Goal: Book appointment/travel/reservation

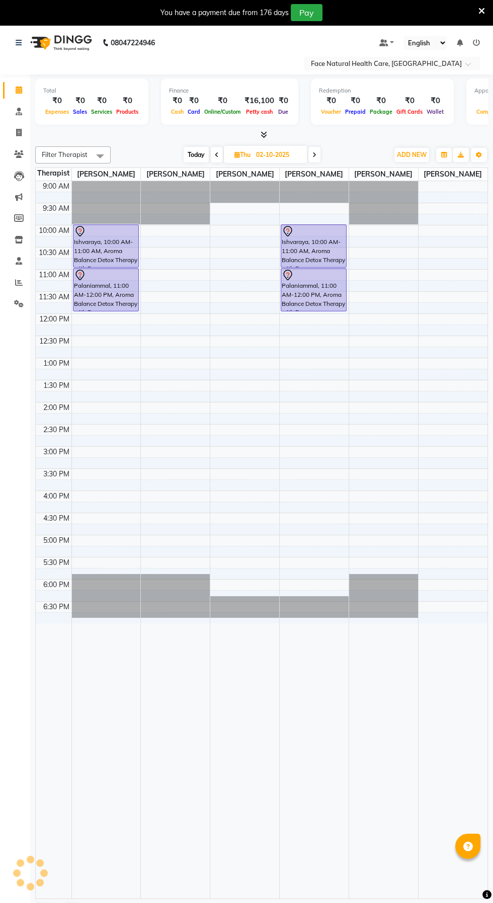
click at [315, 154] on icon at bounding box center [314, 155] width 4 height 6
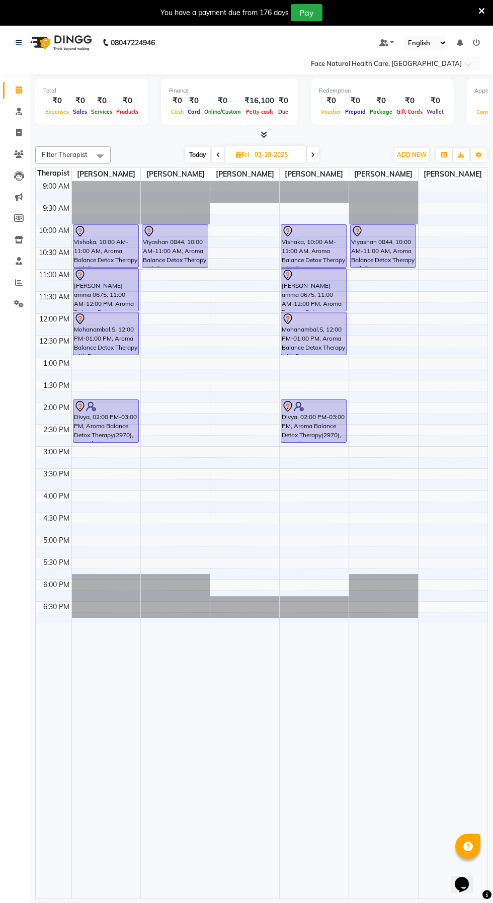
click at [213, 149] on span at bounding box center [218, 155] width 12 height 16
type input "02-10-2025"
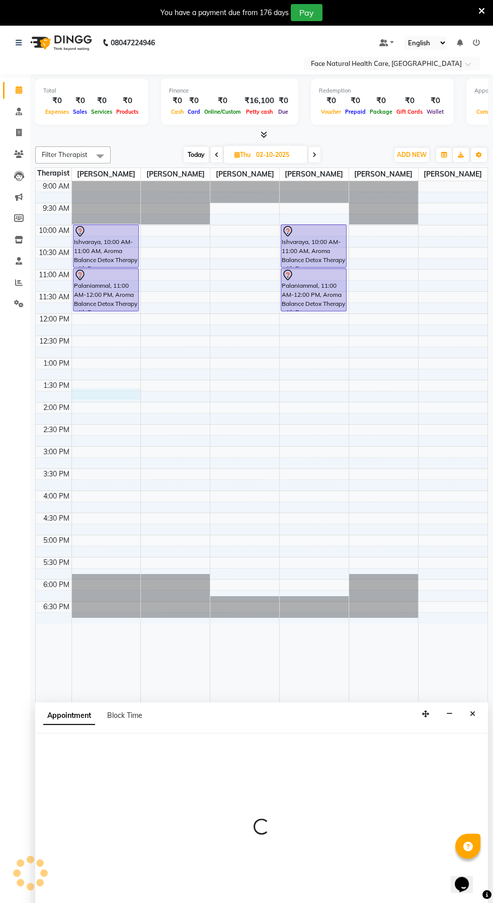
select select "47694"
select select "tentative"
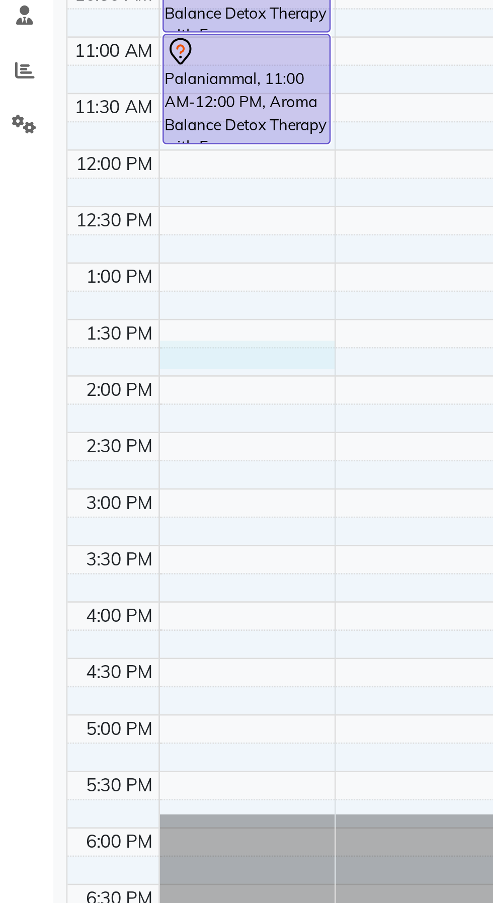
select select "825"
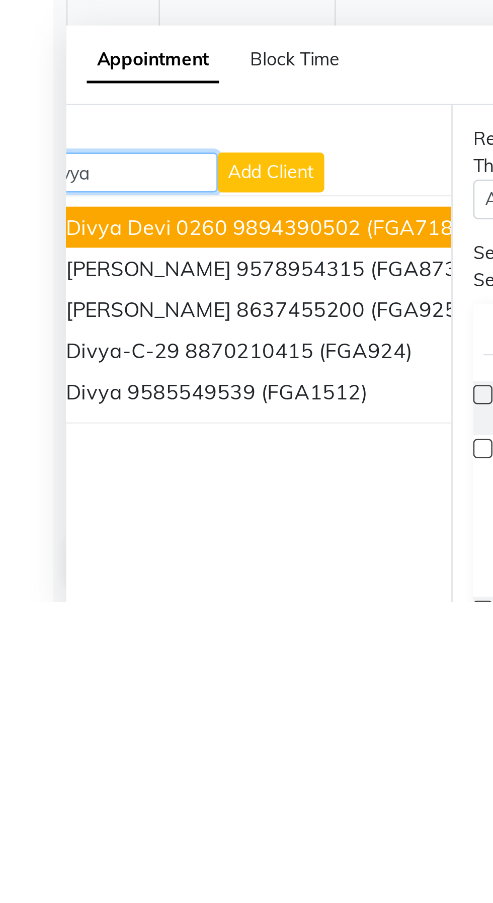
scroll to position [0, 56]
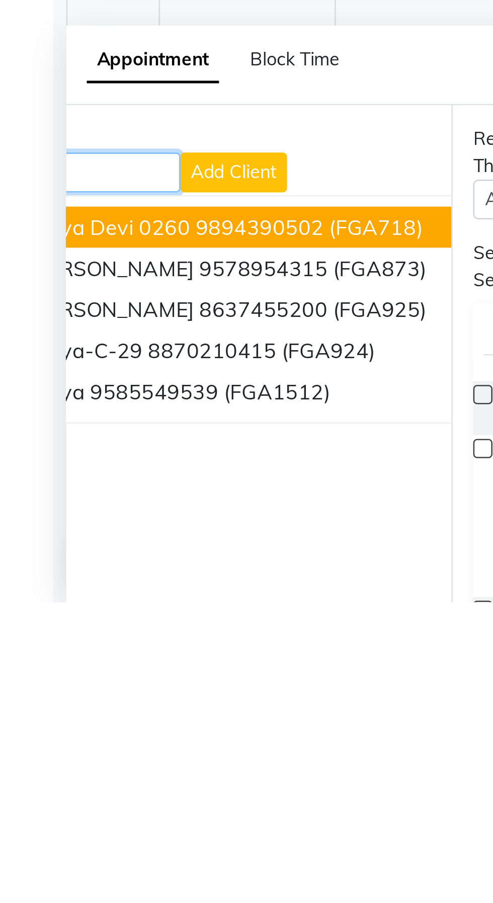
click at [123, 820] on span "(FGA1512)" at bounding box center [118, 820] width 42 height 10
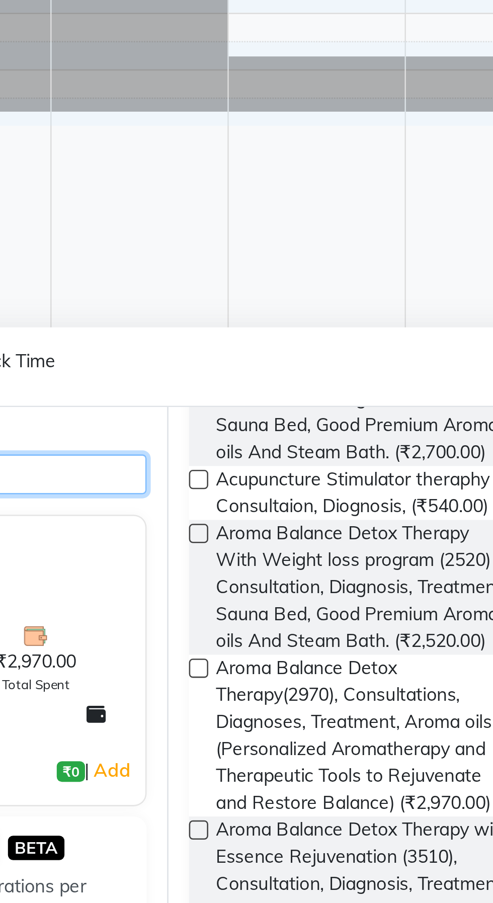
scroll to position [699, 0]
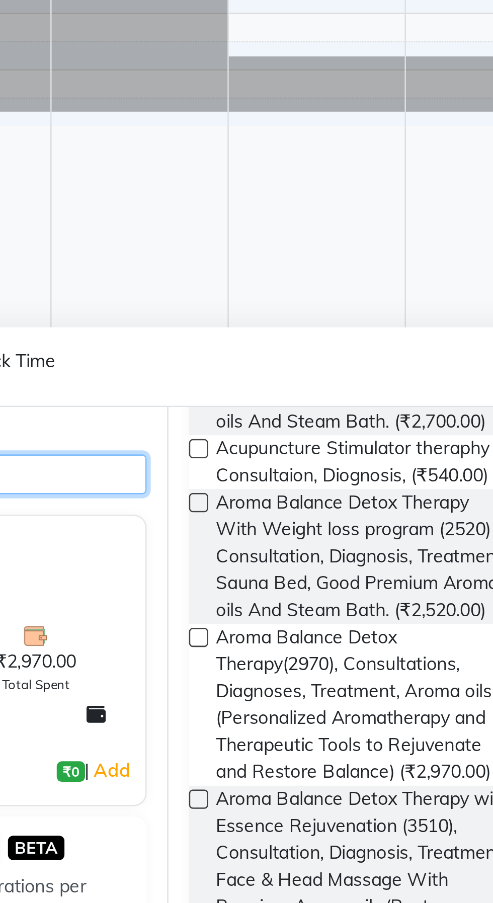
type input "9585549539"
click at [250, 857] on span "Aroma Balance Detox Therapy(2970), Consultations, Diagnoses, Treatment, Aroma o…" at bounding box center [263, 824] width 116 height 63
checkbox input "false"
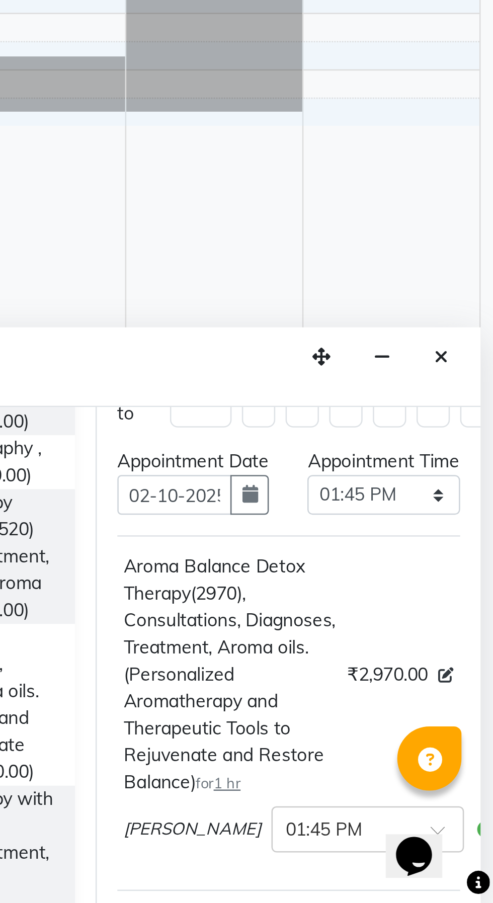
scroll to position [18, 0]
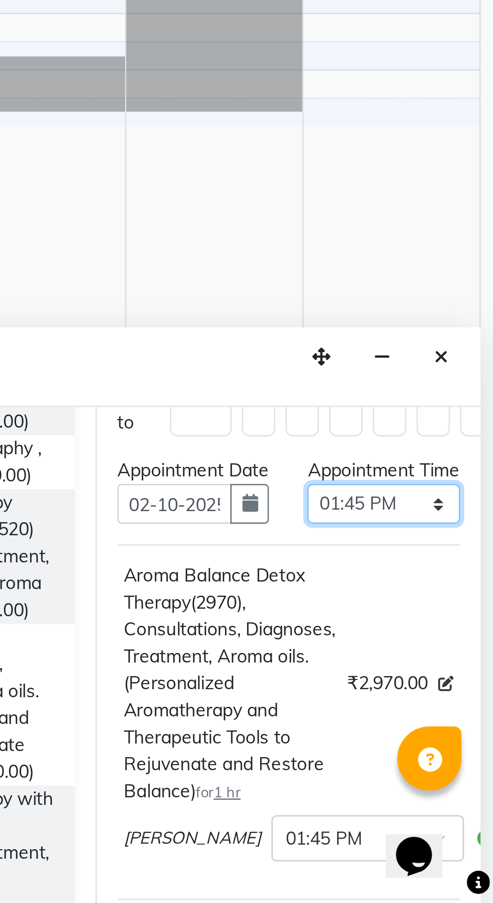
click at [474, 754] on select "Select 10:00 AM 10:15 AM 10:30 AM 10:45 AM 11:00 AM 11:15 AM 11:30 AM 11:45 AM …" at bounding box center [449, 746] width 59 height 16
select select "840"
click at [420, 748] on select "Select 10:00 AM 10:15 AM 10:30 AM 10:45 AM 11:00 AM 11:15 AM 11:30 AM 11:45 AM …" at bounding box center [449, 746] width 59 height 16
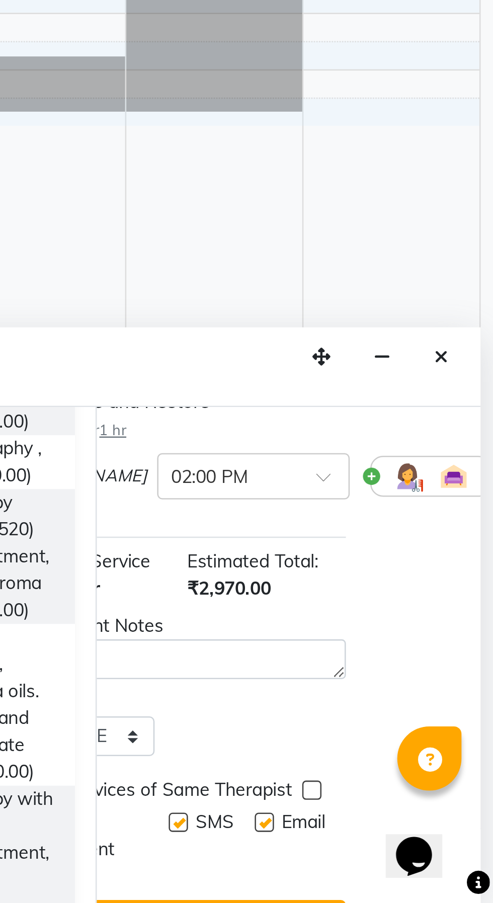
scroll to position [159, 52]
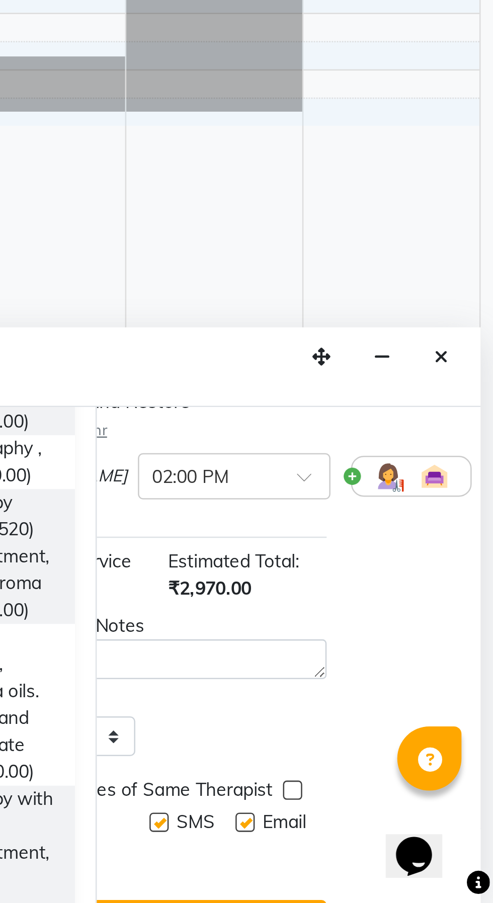
click at [446, 741] on img at bounding box center [452, 735] width 12 height 12
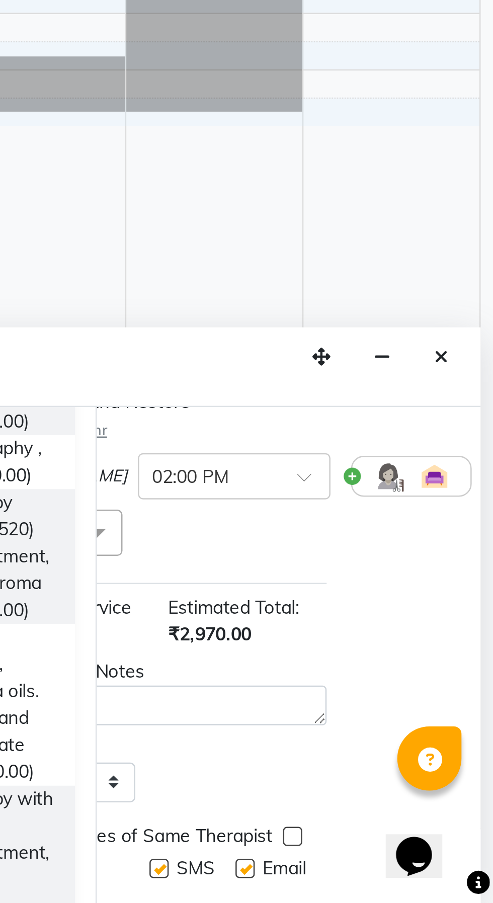
click at [345, 767] on span at bounding box center [337, 757] width 20 height 19
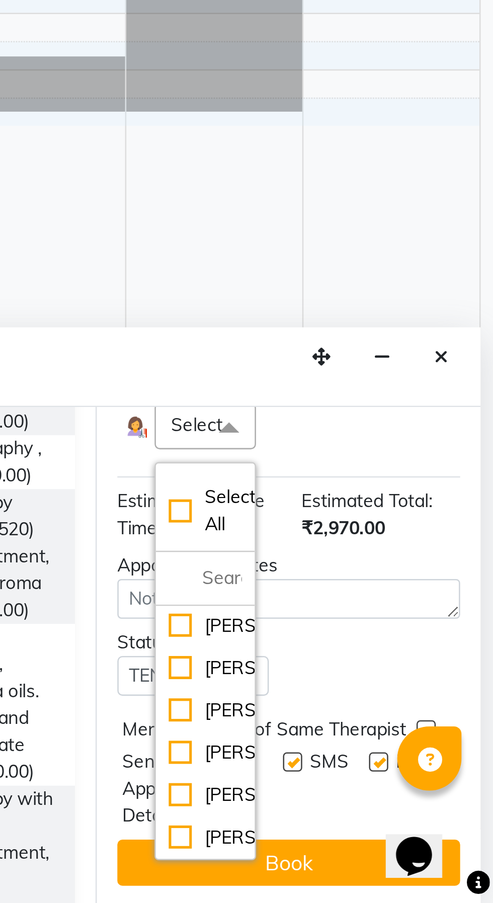
scroll to position [32, 0]
click at [382, 860] on div "[PERSON_NAME]" at bounding box center [380, 860] width 29 height 11
checkbox input "true"
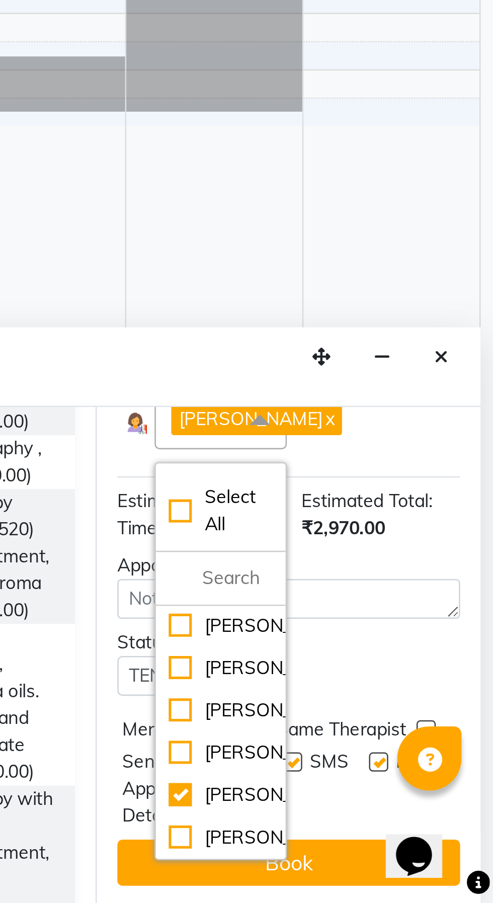
click at [429, 885] on button "Book" at bounding box center [413, 887] width 134 height 18
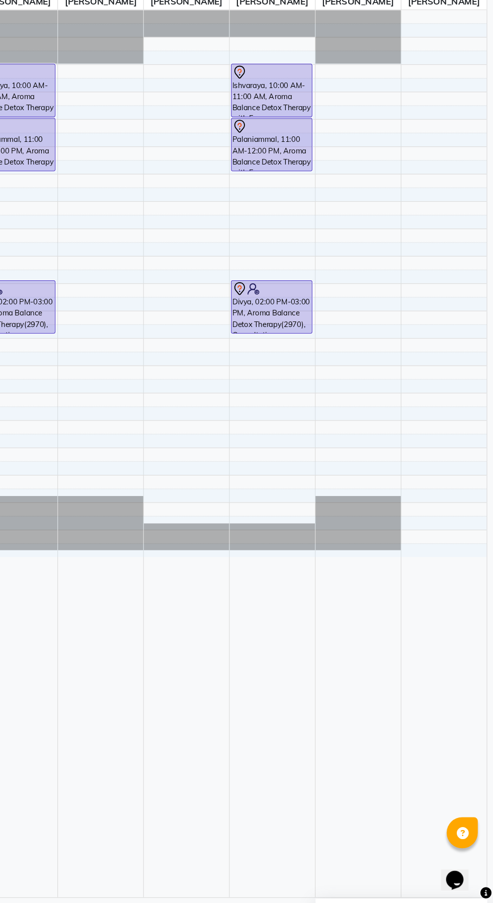
scroll to position [0, 0]
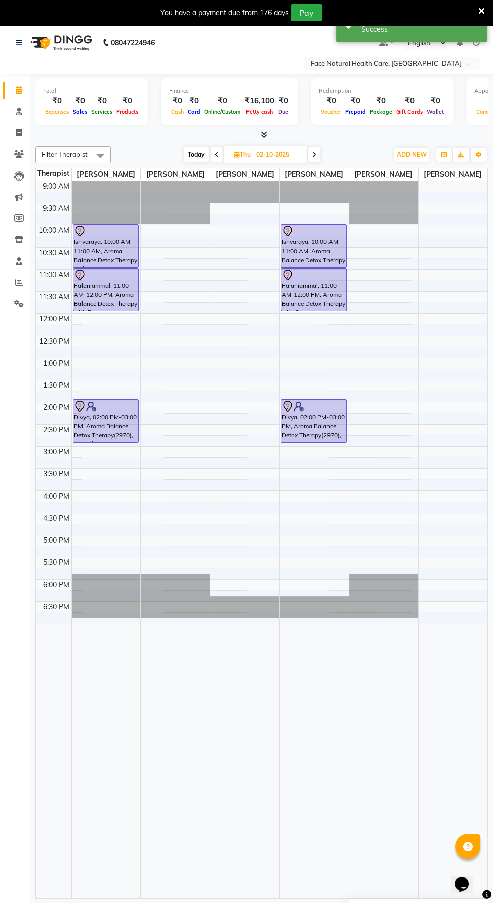
click at [81, 442] on div "Divya, 02:00 PM-03:00 PM, Aroma Balance Detox Therapy(2970), Consultations, Dia…" at bounding box center [106, 421] width 66 height 44
select select "47694"
select select "960"
select select "tentative"
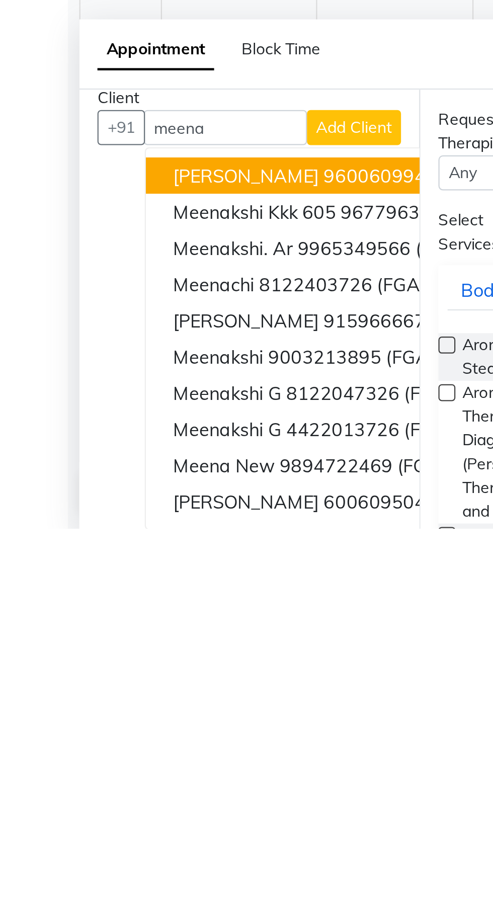
scroll to position [25, 0]
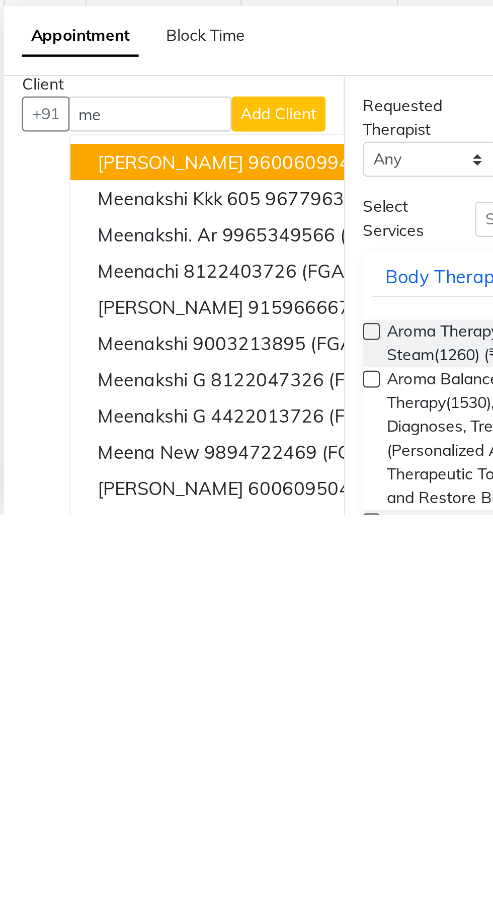
type input "m"
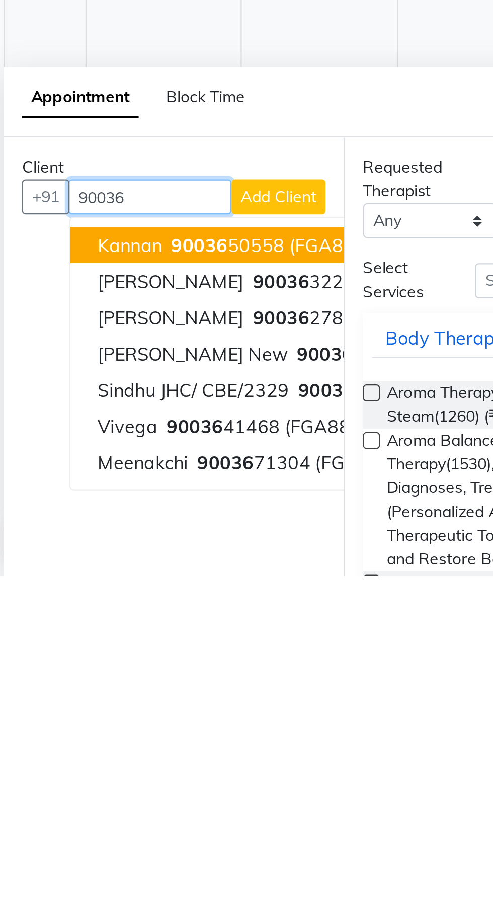
click at [156, 854] on ngb-highlight "90036 71304" at bounding box center [145, 853] width 52 height 10
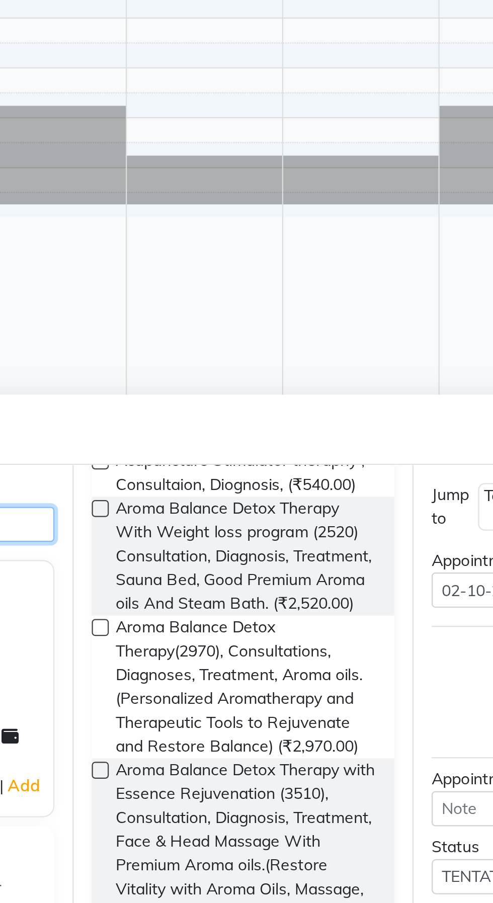
scroll to position [746, 0]
type input "9003671304"
click at [275, 838] on span "Aroma Balance Detox Therapy(2970), Consultations, Diagnoses, Treatment, Aroma o…" at bounding box center [263, 806] width 116 height 63
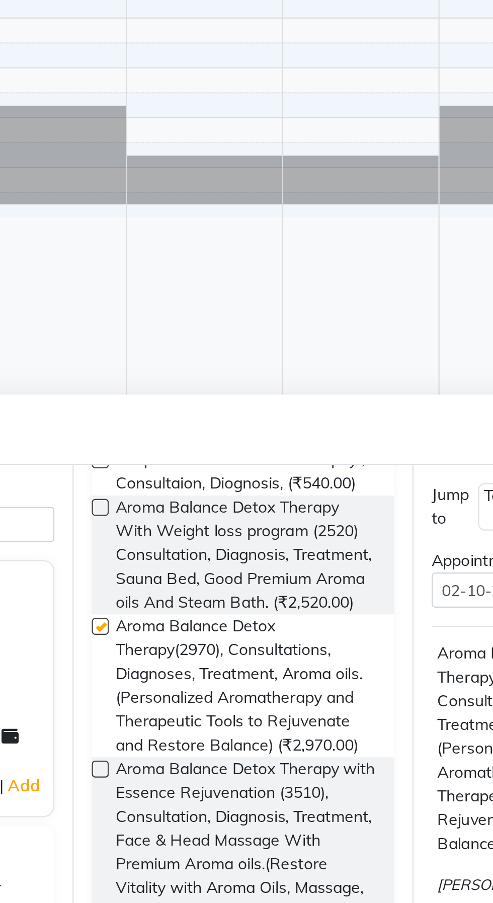
checkbox input "false"
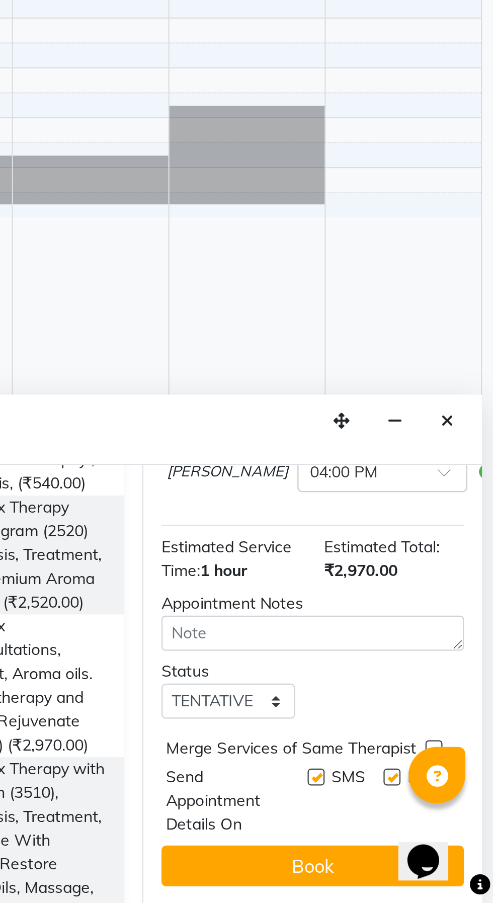
scroll to position [195, 0]
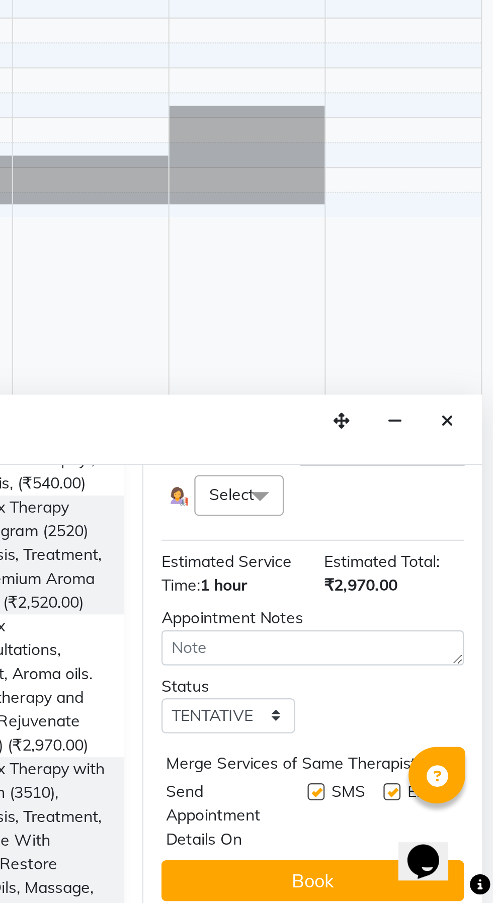
click at [385, 732] on span at bounding box center [389, 722] width 20 height 19
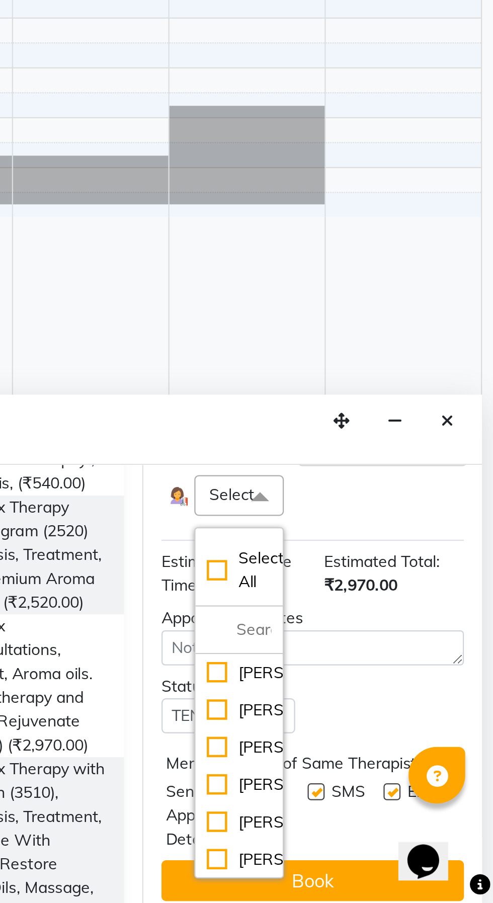
scroll to position [32, 0]
click at [368, 872] on div "[PERSON_NAME]" at bounding box center [380, 866] width 29 height 11
checkbox input "true"
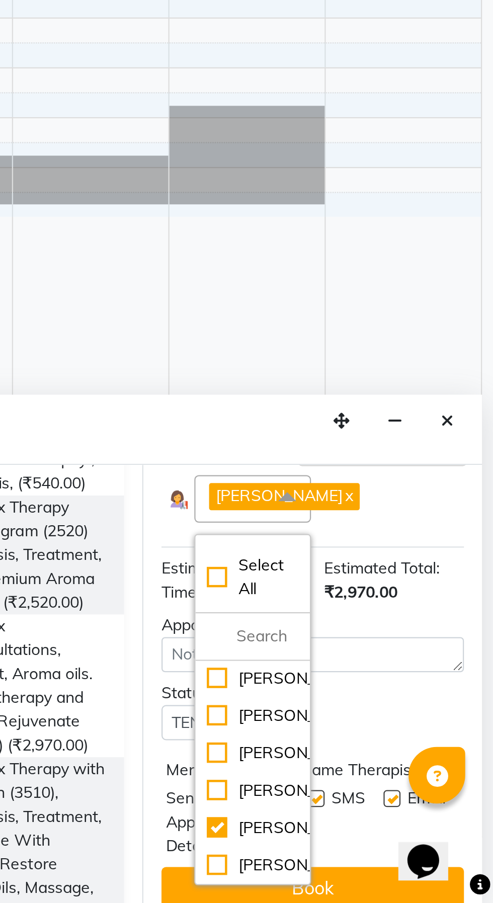
click at [435, 898] on button "Book" at bounding box center [413, 896] width 134 height 18
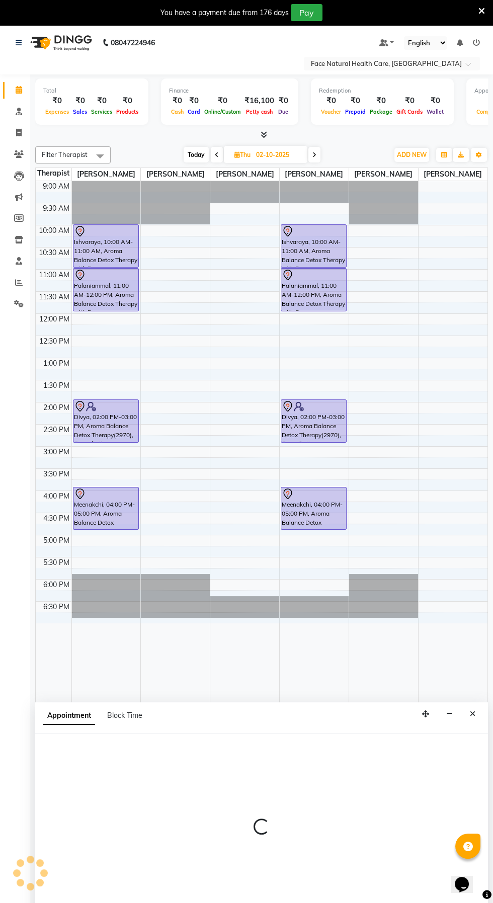
scroll to position [16, 0]
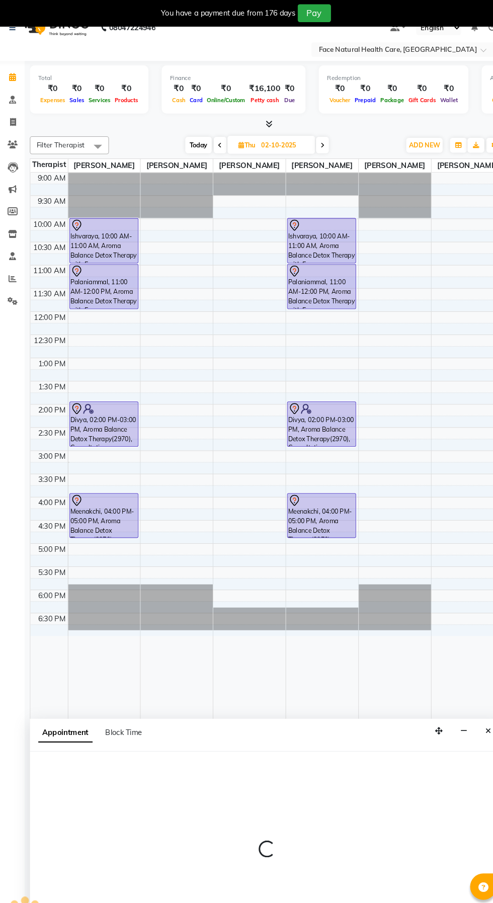
select select "38864"
select select "tentative"
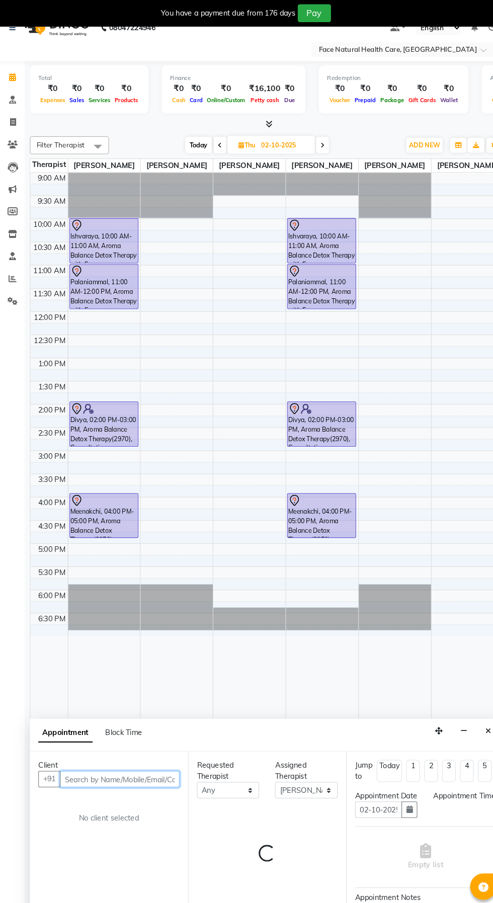
select select "660"
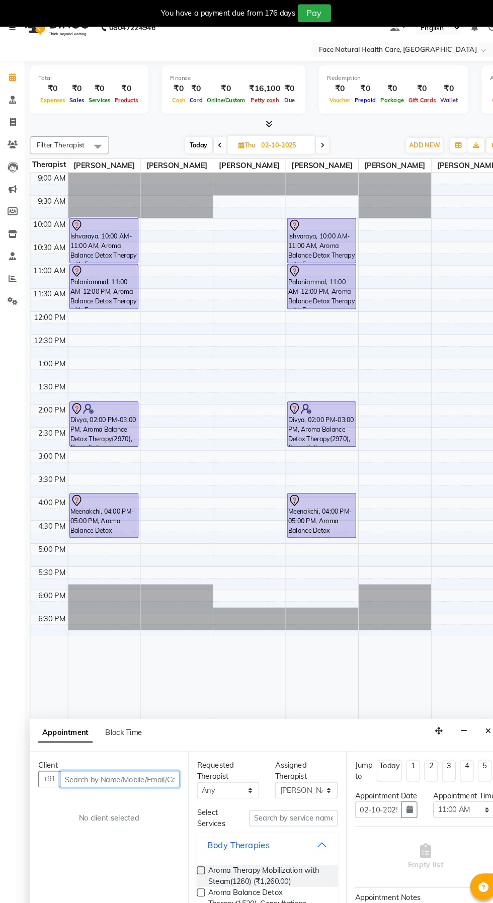
scroll to position [0, 0]
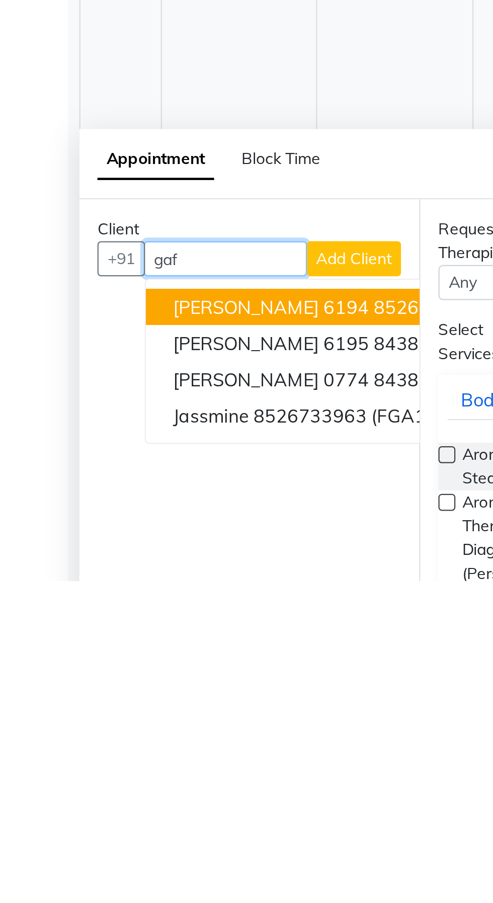
click at [137, 815] on span "Jessim Abdul Gafoor 0774" at bounding box center [120, 813] width 87 height 10
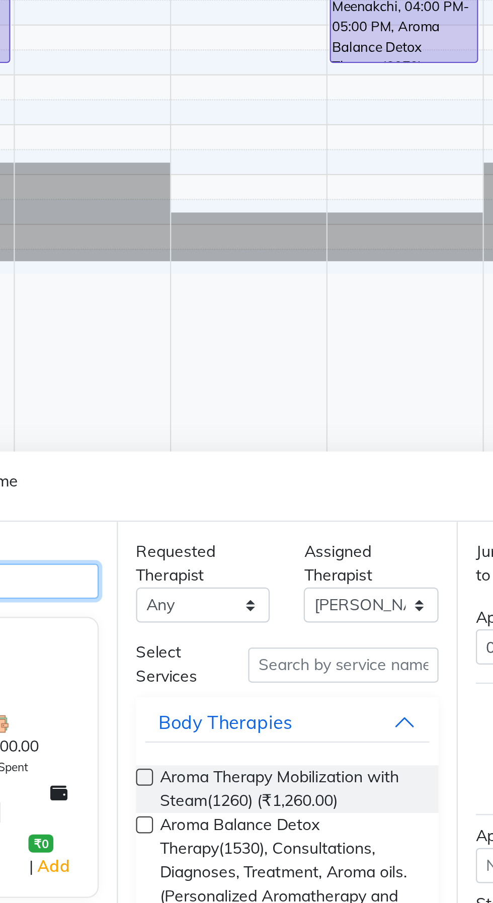
type input "8438583963"
click at [260, 849] on span "Aroma Therapy Mobilization with Steam(1260) (₹1,260.00)" at bounding box center [263, 852] width 116 height 21
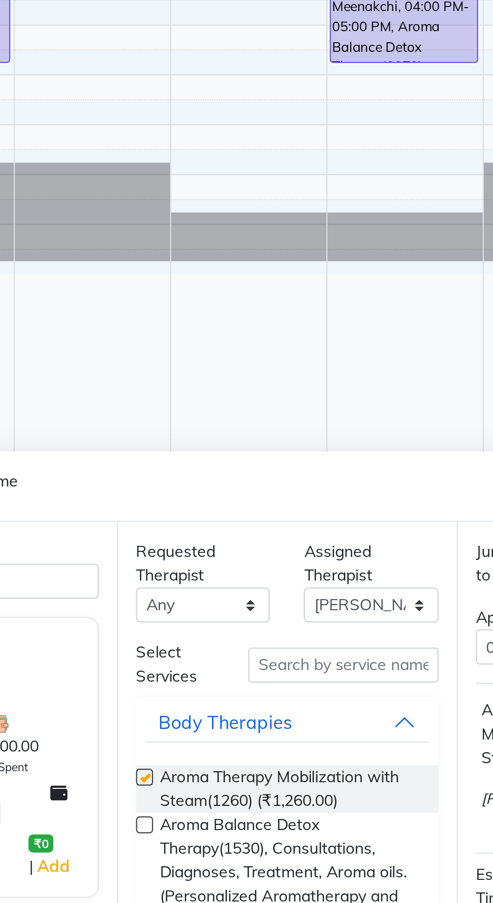
checkbox input "false"
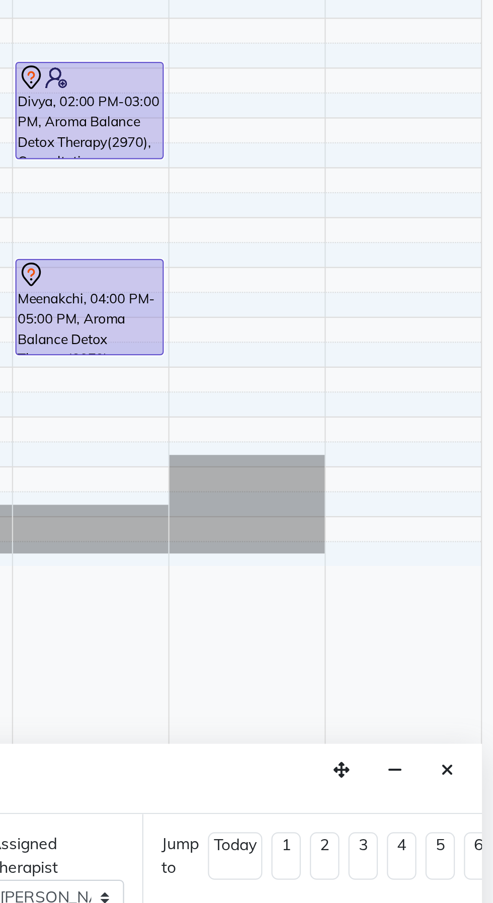
click at [473, 711] on icon "Close" at bounding box center [473, 713] width 6 height 7
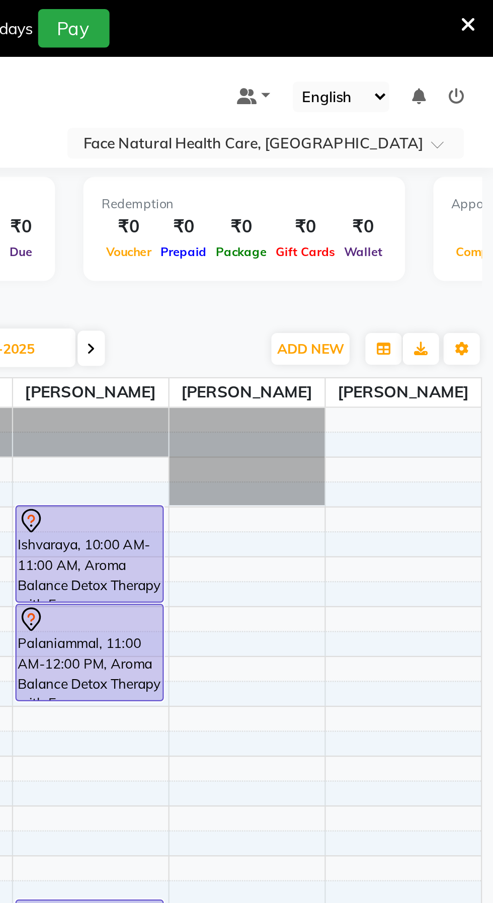
click at [315, 153] on icon at bounding box center [314, 155] width 4 height 6
type input "03-10-2025"
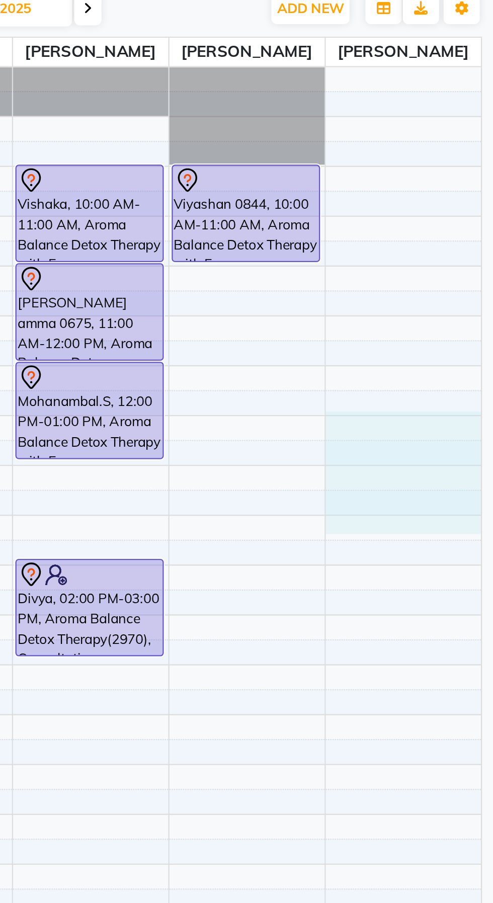
select select "38874"
select select "750"
select select "tentative"
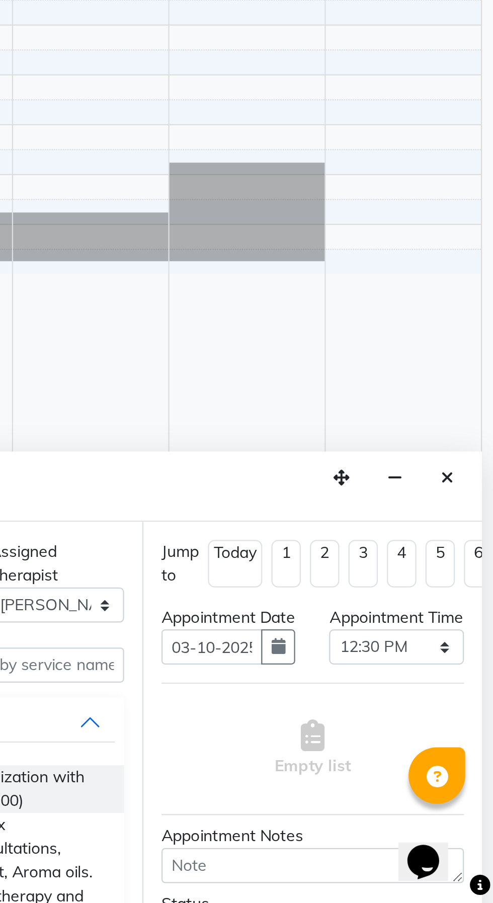
click at [468, 713] on button "Close" at bounding box center [472, 714] width 15 height 16
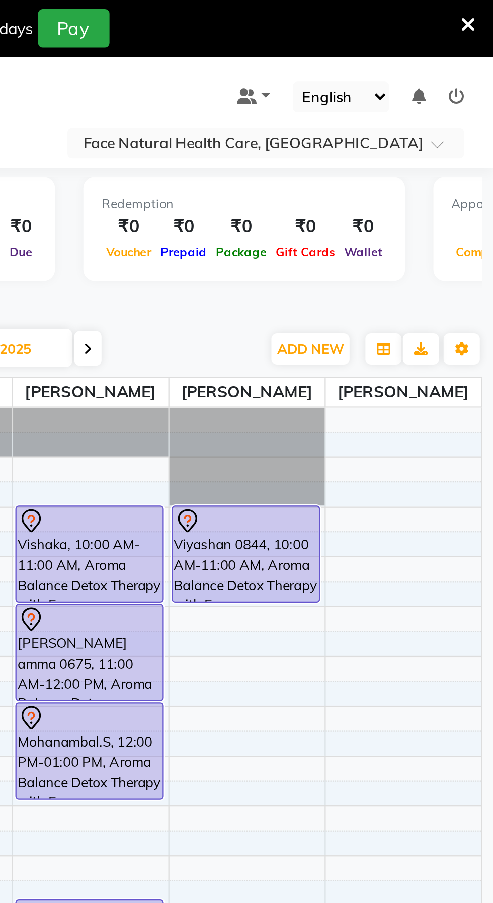
click at [314, 153] on icon at bounding box center [313, 155] width 4 height 6
type input "04-10-2025"
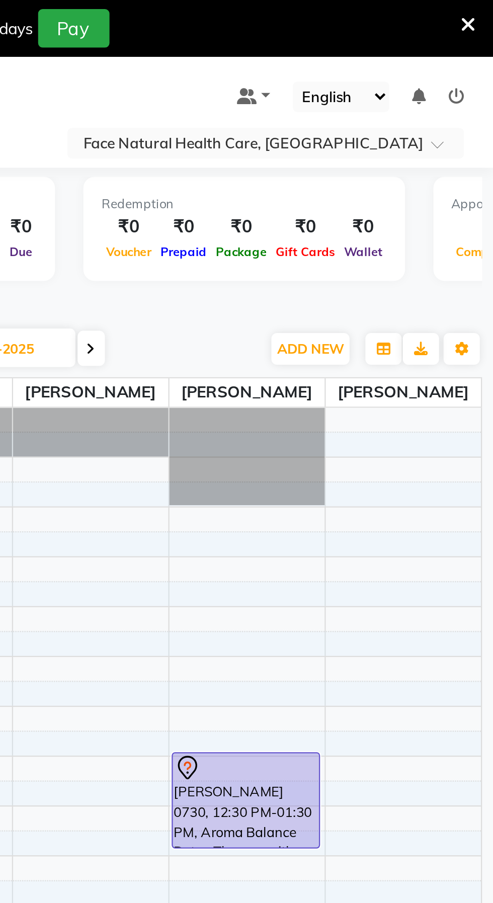
click at [384, 354] on div "Jitu 0730, 12:30 PM-01:30 PM, Aroma Balance Detox Therapy with Essence Rejuvena…" at bounding box center [383, 355] width 65 height 42
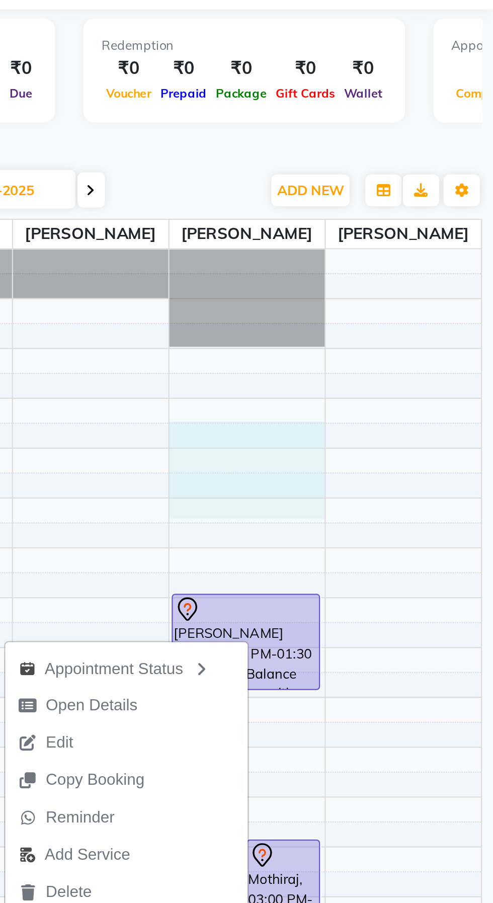
select select "50221"
select select "645"
select select "tentative"
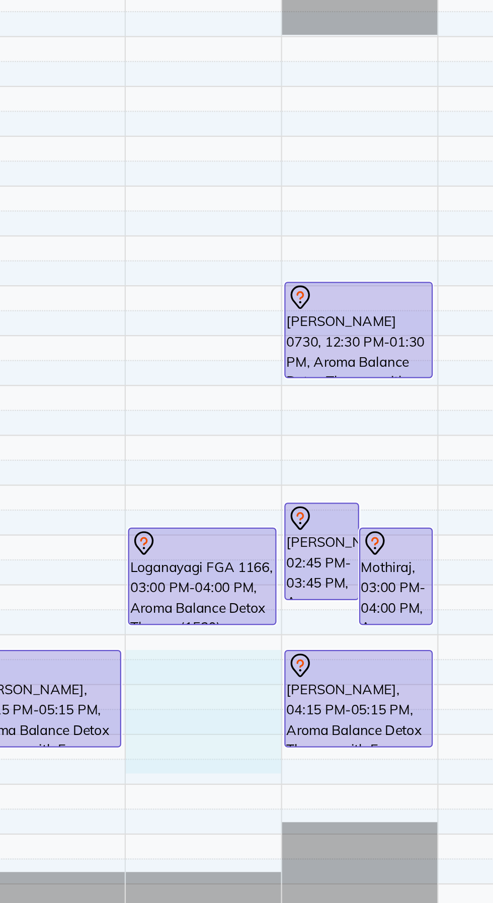
scroll to position [25, 0]
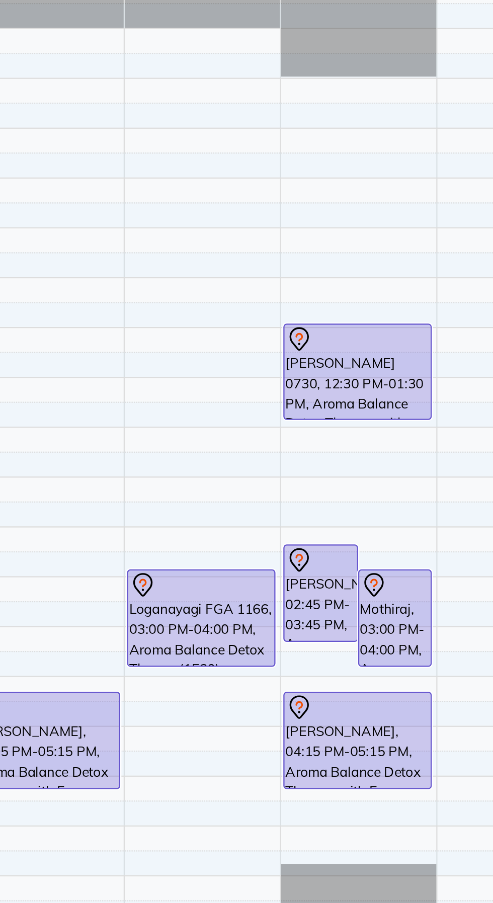
click at [392, 337] on div "Jitu 0730, 12:30 PM-01:30 PM, Aroma Balance Detox Therapy with Essence Rejuvena…" at bounding box center [383, 330] width 65 height 42
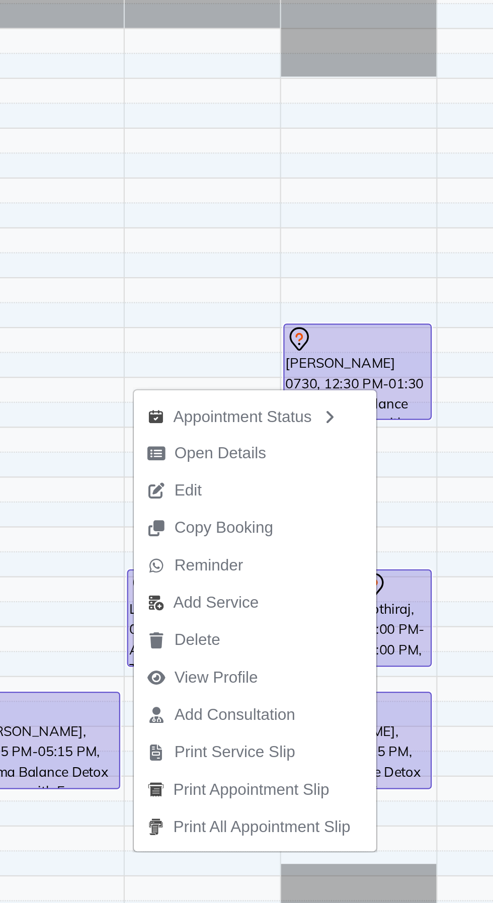
click at [331, 382] on button "Edit" at bounding box center [338, 383] width 108 height 17
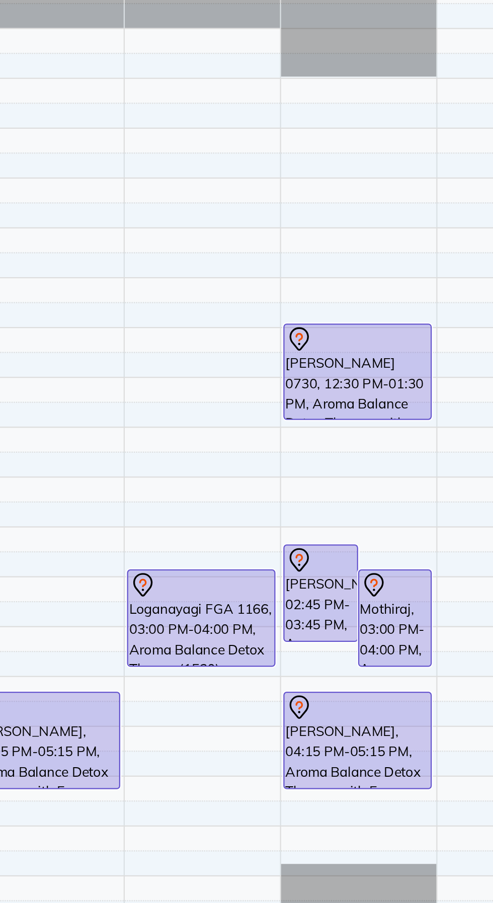
click at [390, 337] on div "Jitu 0730, 12:30 PM-01:30 PM, Aroma Balance Detox Therapy with Essence Rejuvena…" at bounding box center [383, 330] width 65 height 42
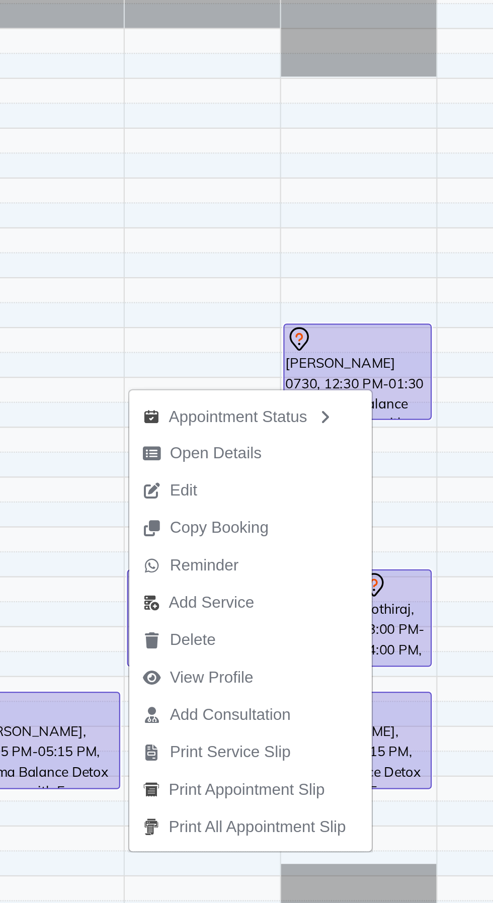
click at [305, 380] on span "Edit" at bounding box center [306, 383] width 12 height 11
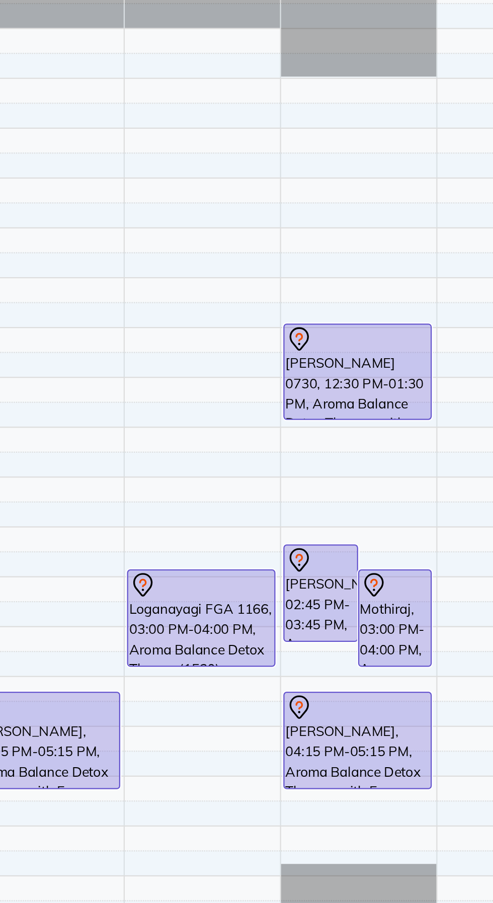
scroll to position [0, 0]
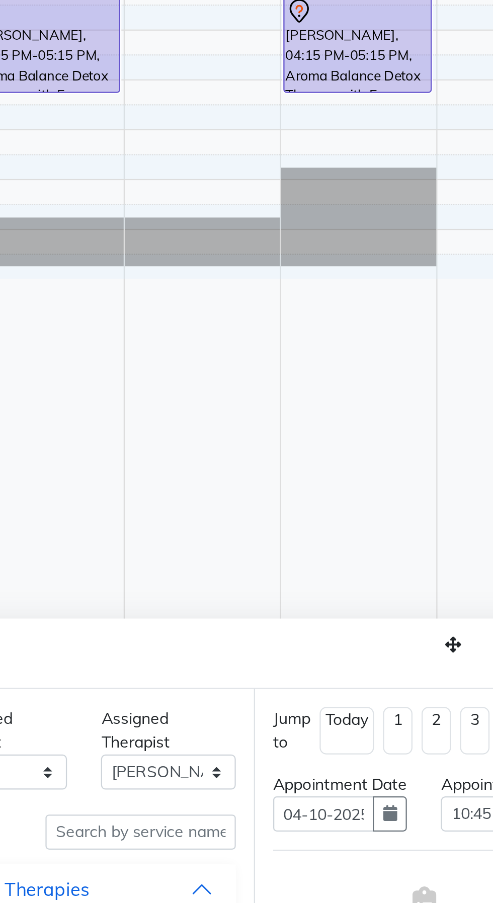
click at [395, 864] on icon "button" at bounding box center [397, 860] width 6 height 7
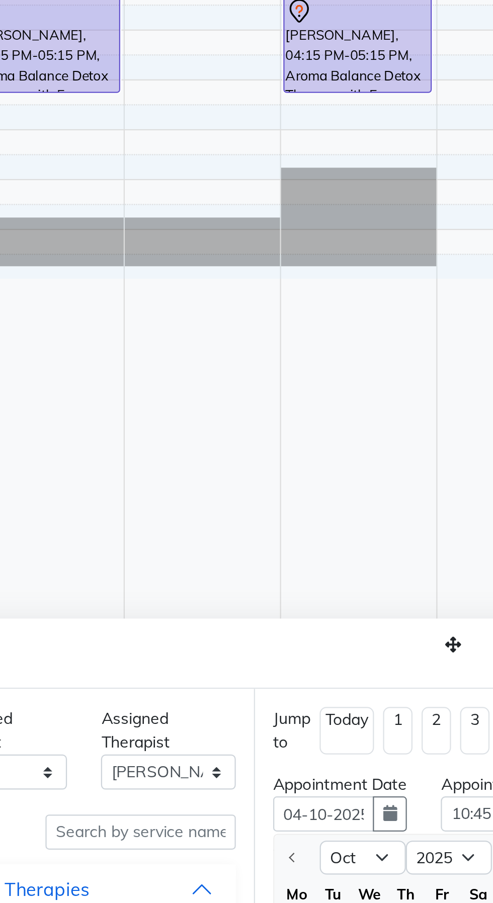
scroll to position [40, 0]
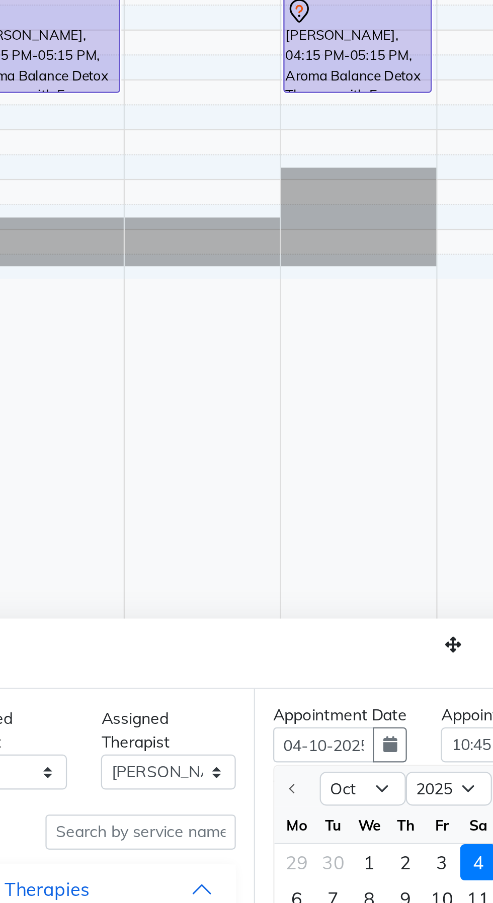
click at [406, 882] on div "2" at bounding box center [404, 882] width 16 height 16
type input "02-10-2025"
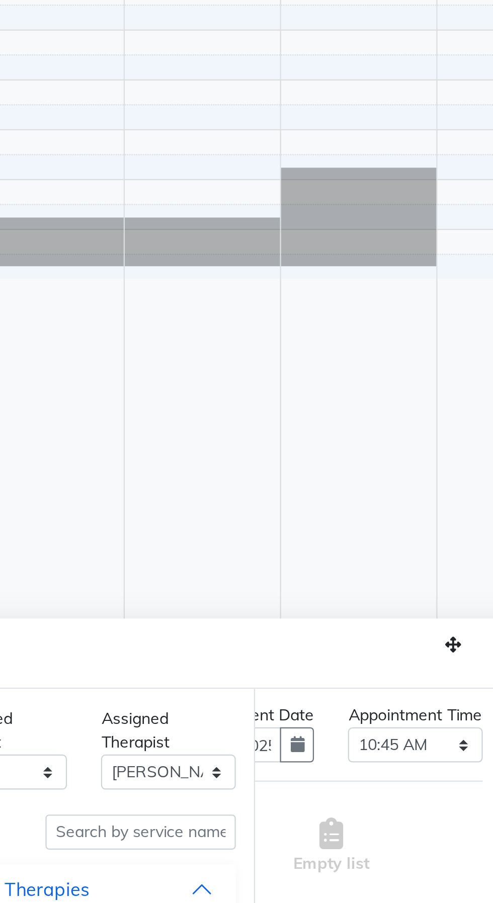
scroll to position [40, 65]
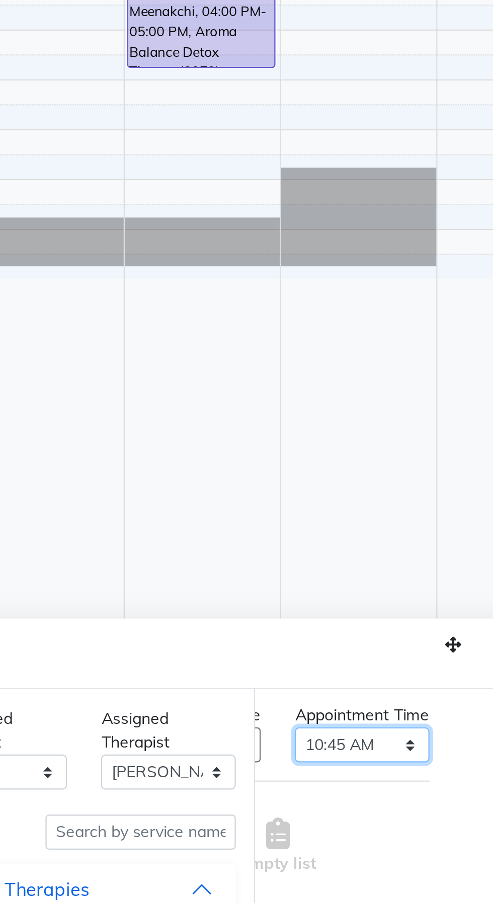
click at [406, 827] on select "Select 10:00 AM 10:15 AM 10:30 AM 10:45 AM 11:00 AM 11:15 AM 11:30 AM 11:45 AM …" at bounding box center [384, 830] width 59 height 16
select select "660"
click at [355, 822] on select "Select 10:00 AM 10:15 AM 10:30 AM 10:45 AM 11:00 AM 11:15 AM 11:30 AM 11:45 AM …" at bounding box center [384, 830] width 59 height 16
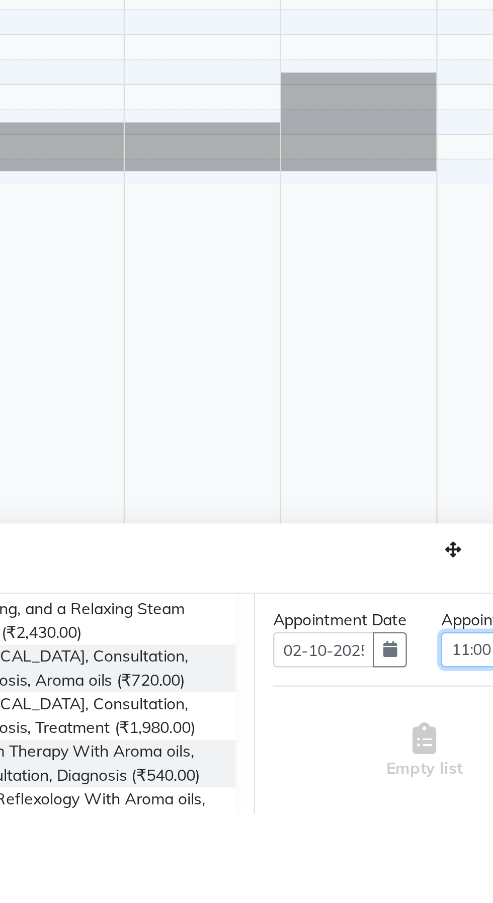
scroll to position [25, 0]
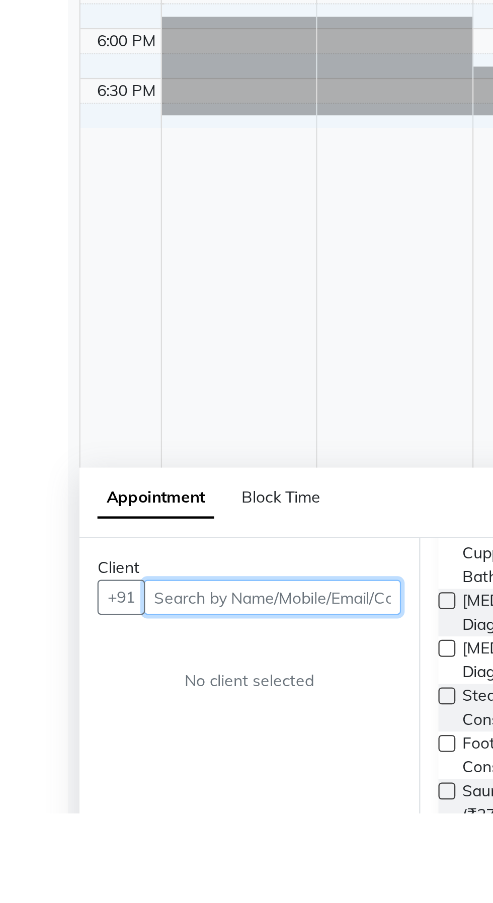
click at [149, 808] on input "text" at bounding box center [121, 807] width 114 height 16
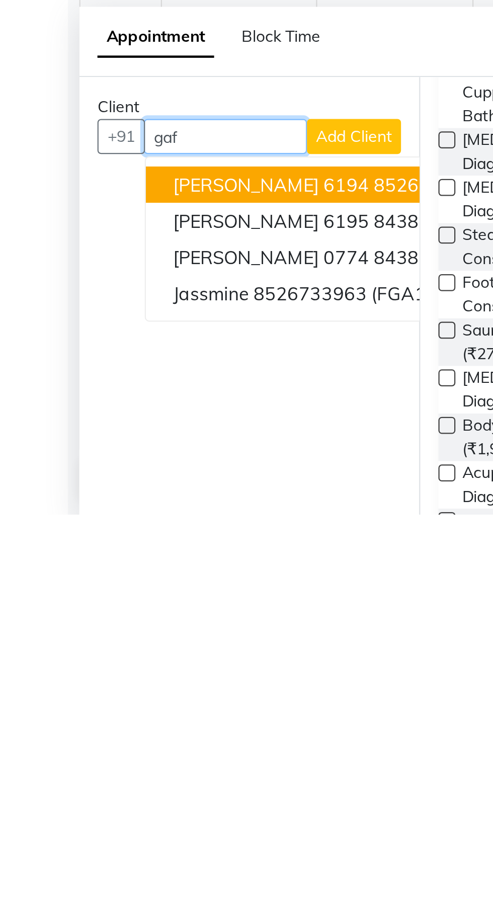
click at [164, 789] on span "Jessim Abdul Gafoor 0774" at bounding box center [120, 789] width 87 height 10
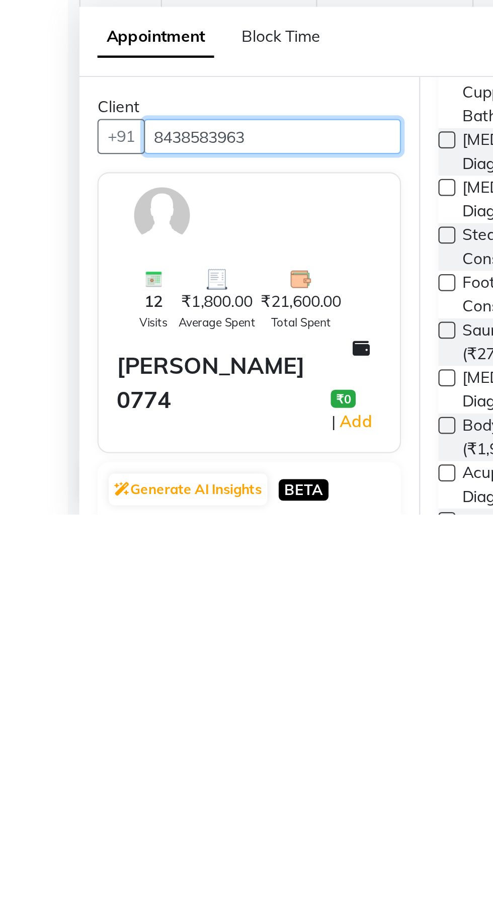
scroll to position [25, 0]
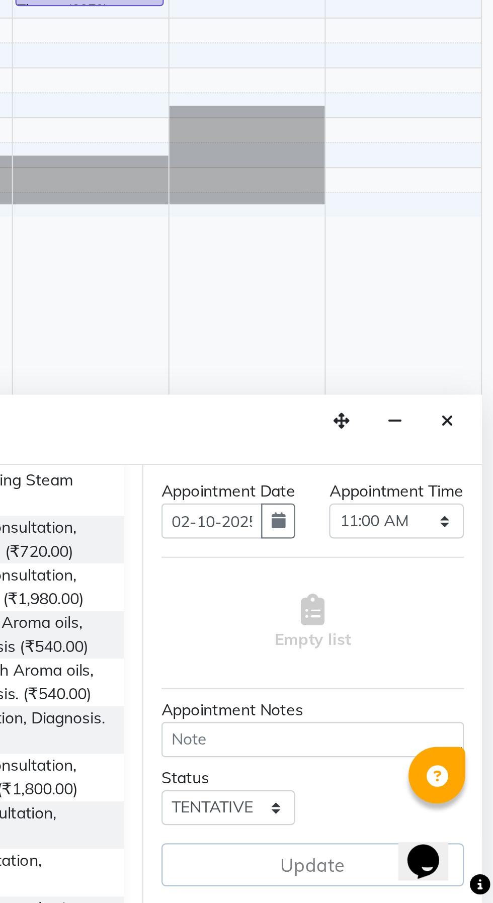
type input "8438583963"
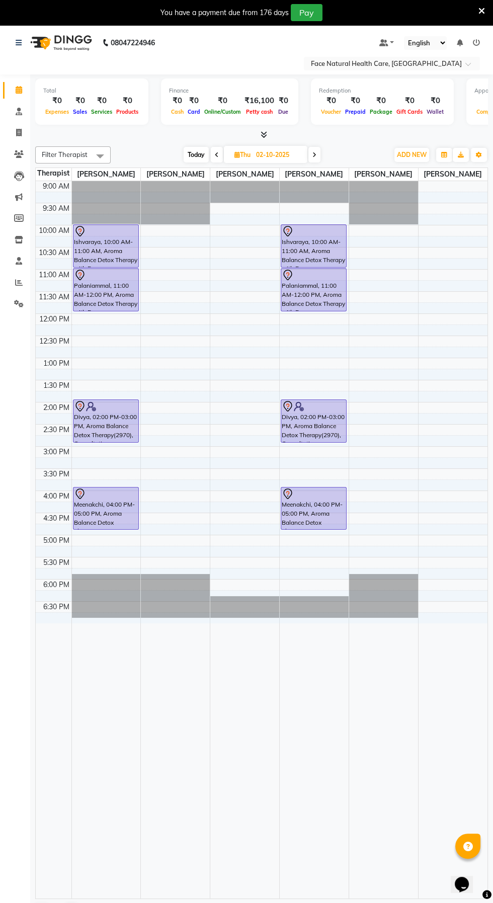
click at [237, 270] on td at bounding box center [279, 274] width 416 height 11
click at [234, 270] on td at bounding box center [279, 274] width 416 height 11
select select "38864"
select select "tentative"
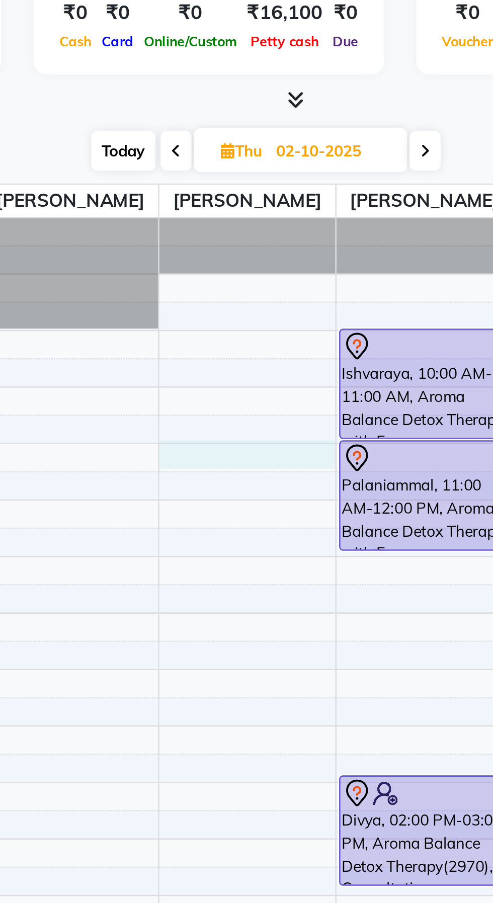
select select "660"
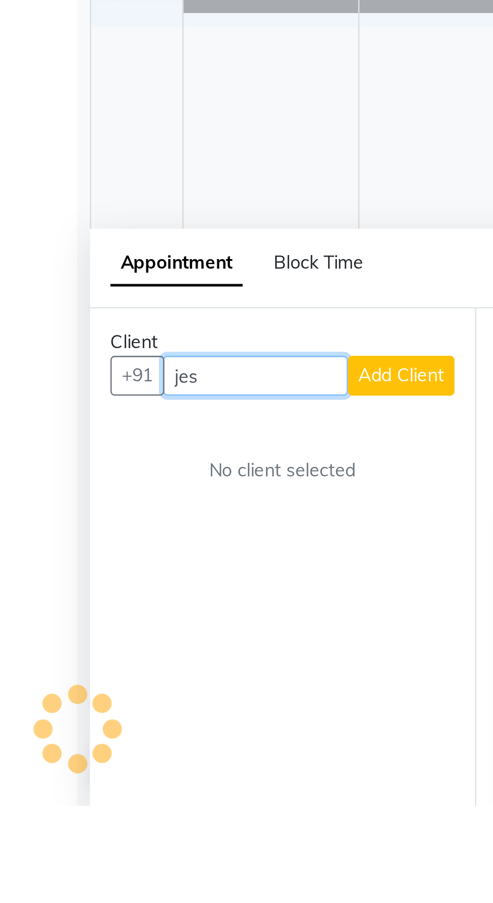
scroll to position [25, 0]
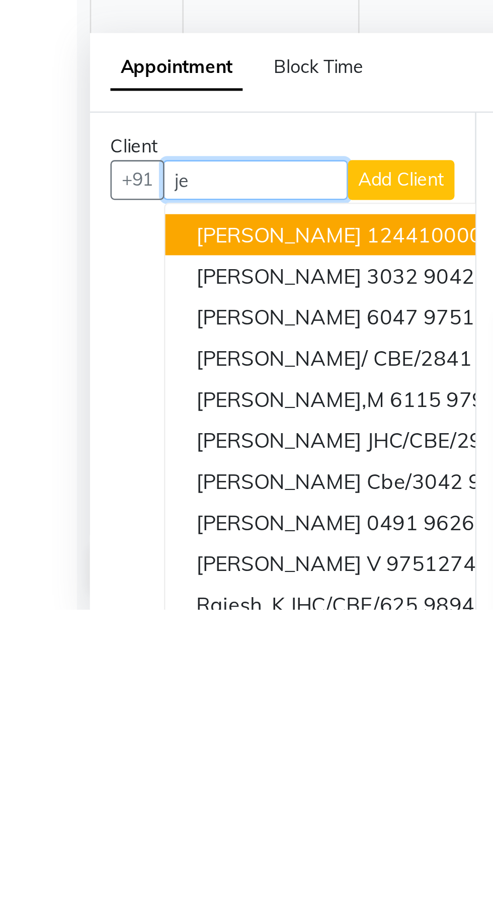
type input "j"
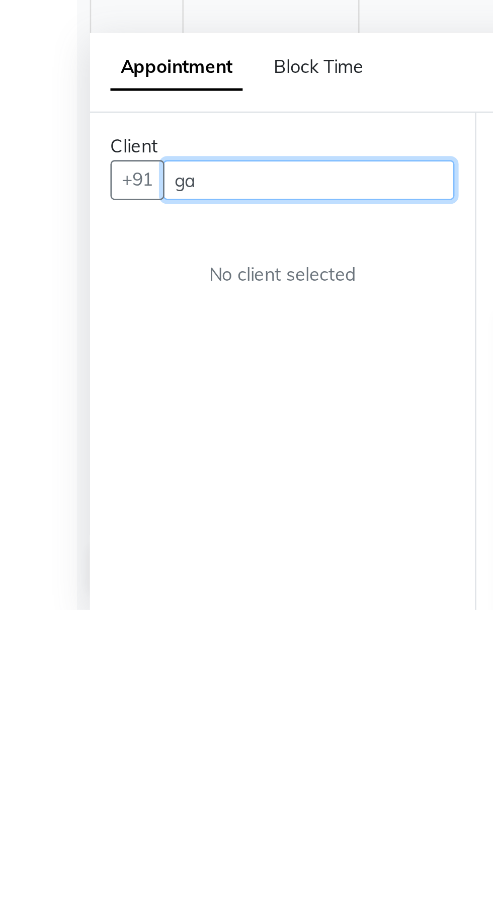
type input "g"
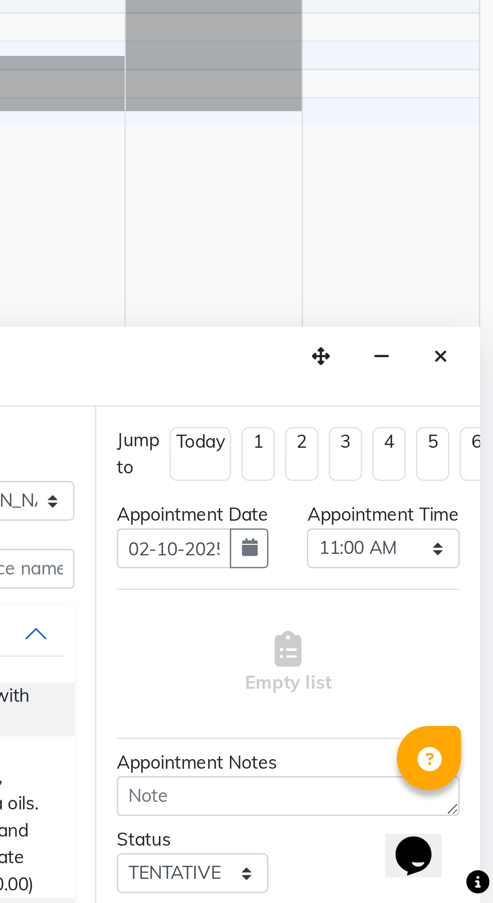
click at [474, 688] on icon "Close" at bounding box center [473, 688] width 6 height 7
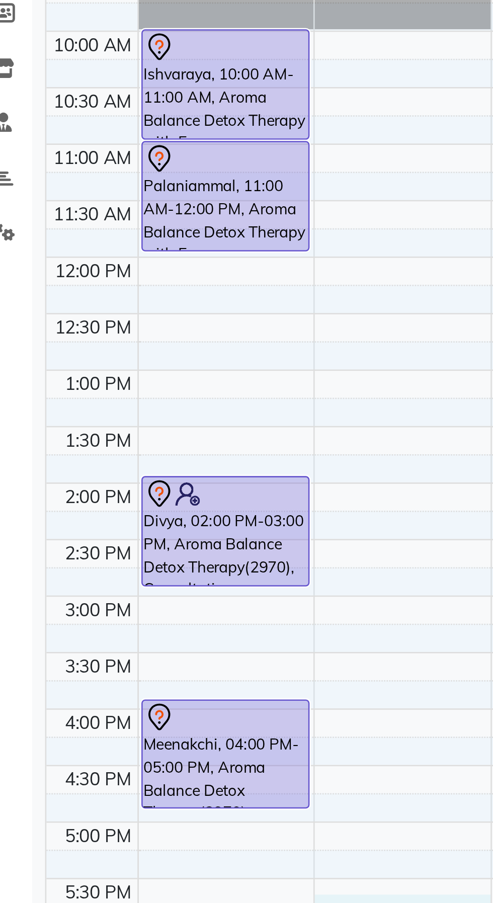
select select "65164"
select select "tentative"
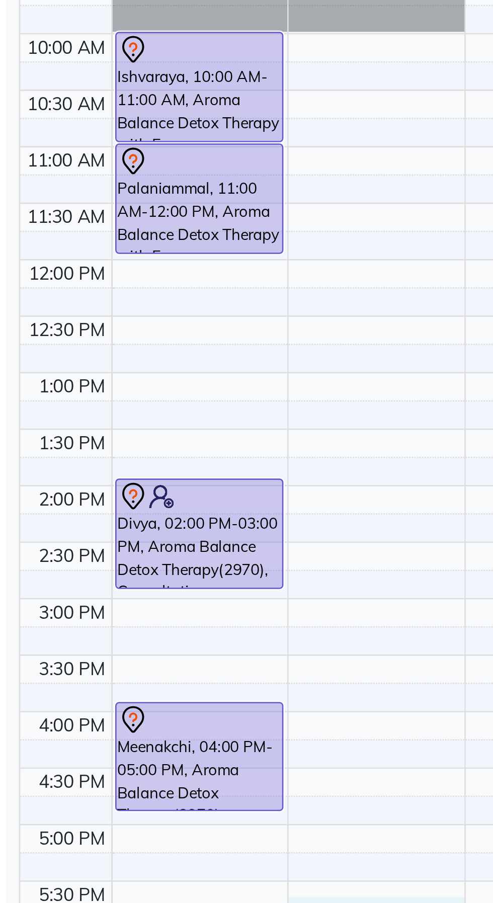
select select "1065"
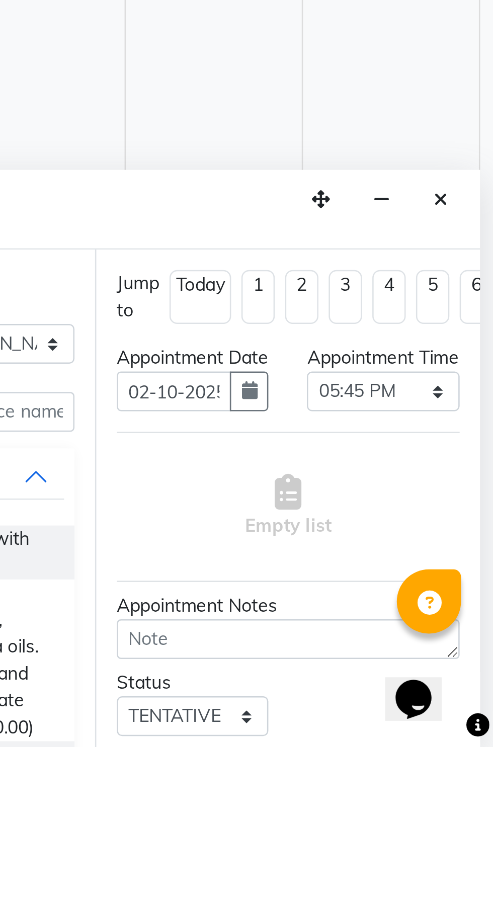
click at [471, 687] on icon "Close" at bounding box center [473, 688] width 6 height 7
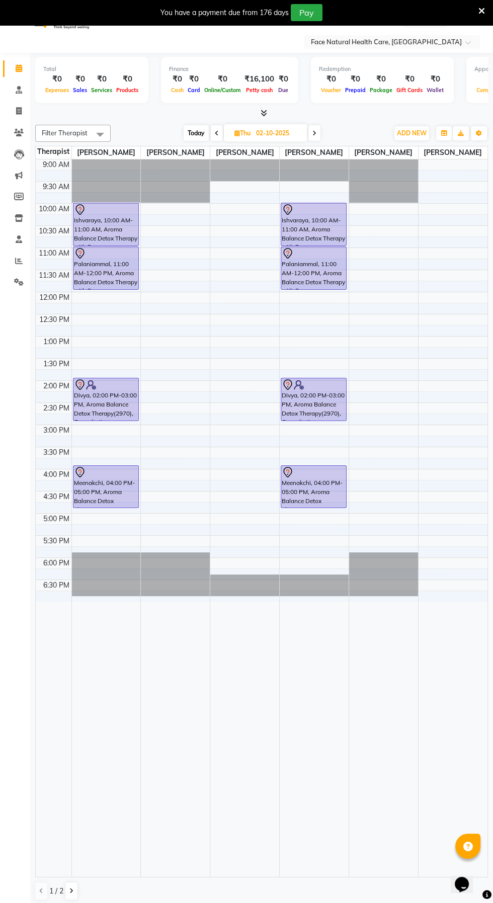
scroll to position [17, 0]
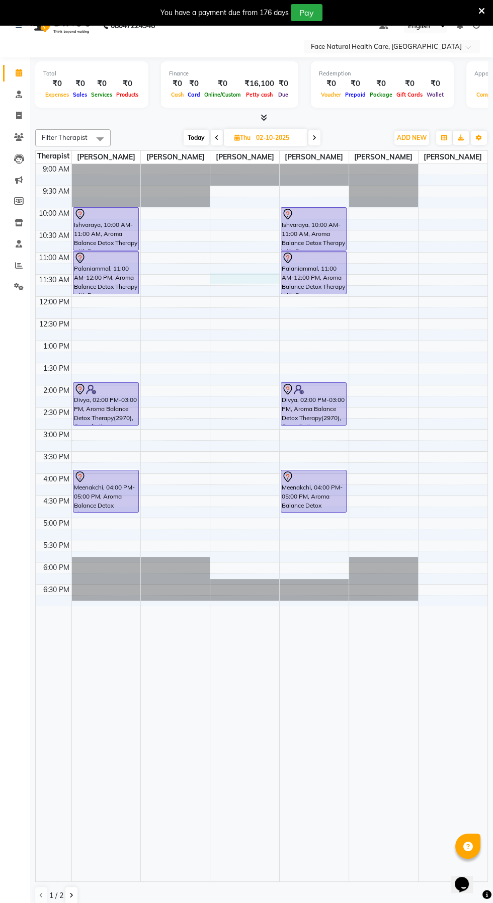
select select "38864"
select select "690"
select select "tentative"
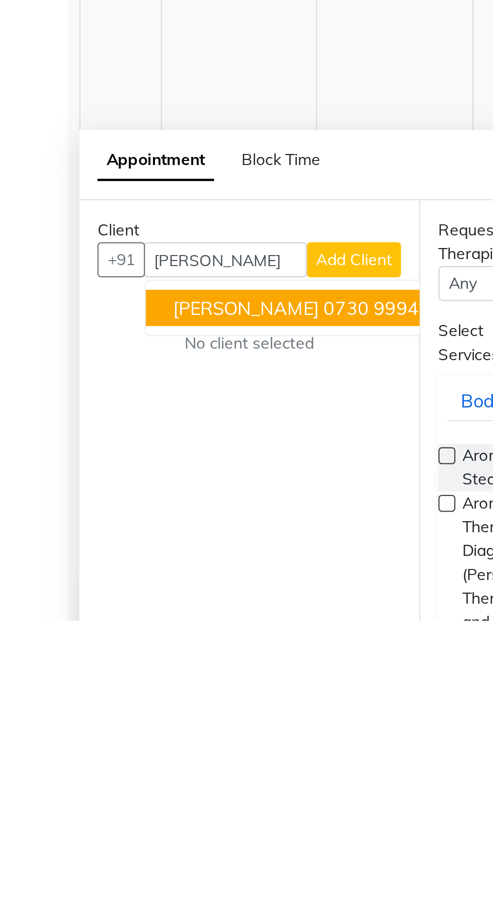
click at [166, 759] on ngb-highlight "9994710534" at bounding box center [191, 764] width 50 height 10
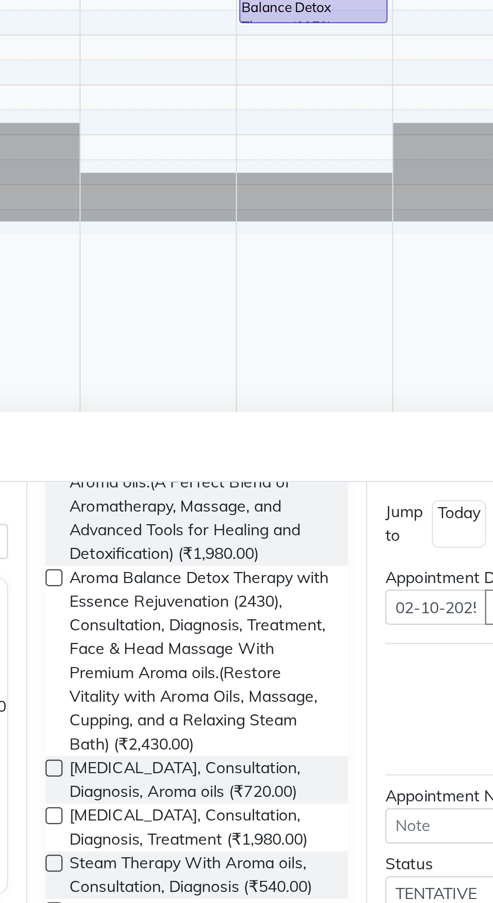
scroll to position [270, 0]
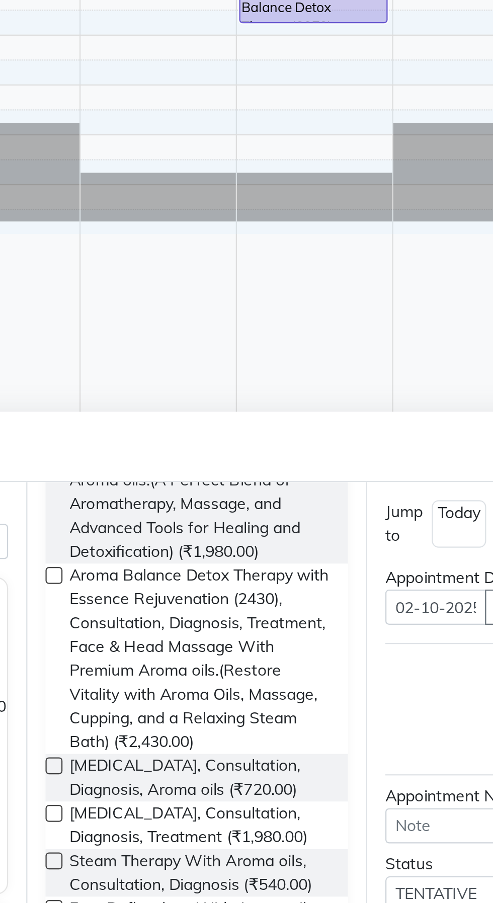
type input "9994710534"
click at [298, 806] on span "Aroma Balance Detox Therapy with Essence Rejuvenation (2430), Consultation, Dia…" at bounding box center [263, 794] width 116 height 85
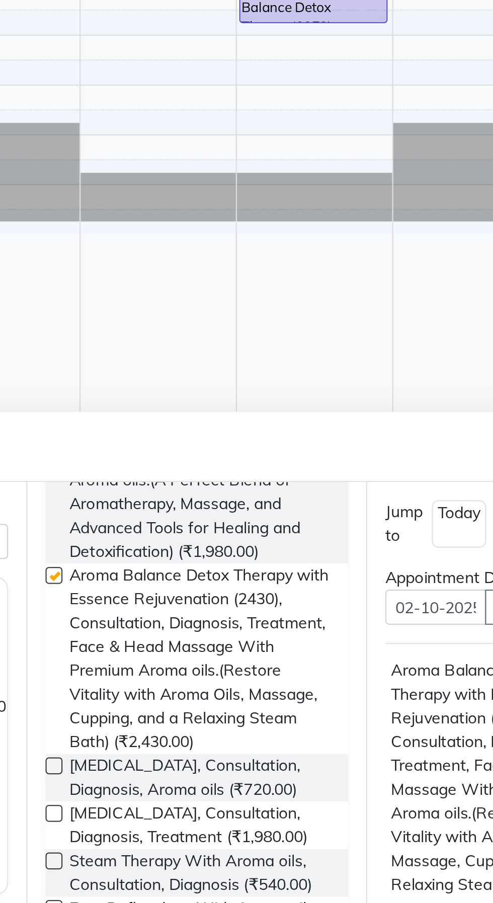
checkbox input "false"
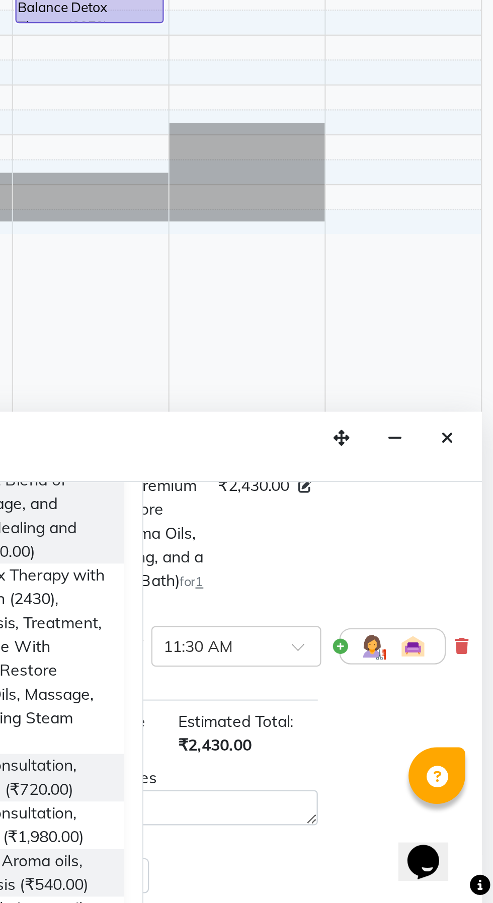
scroll to position [133, 65]
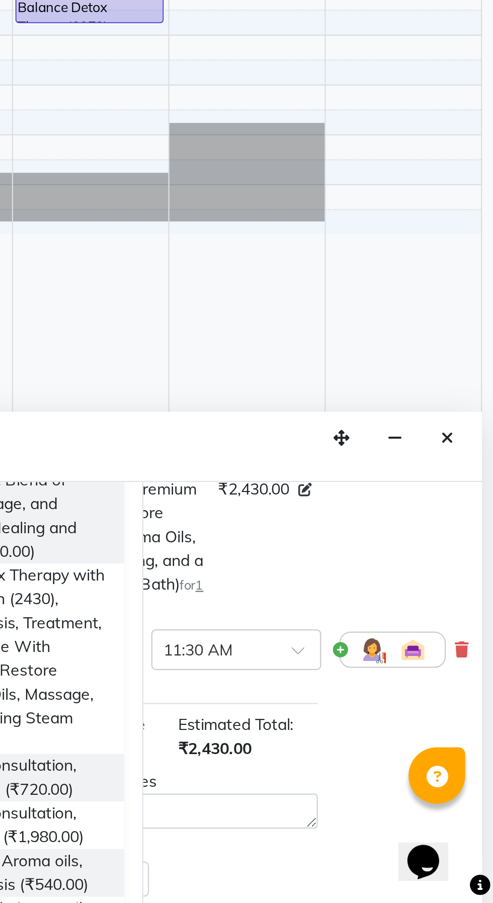
click at [433, 796] on img at bounding box center [439, 790] width 12 height 12
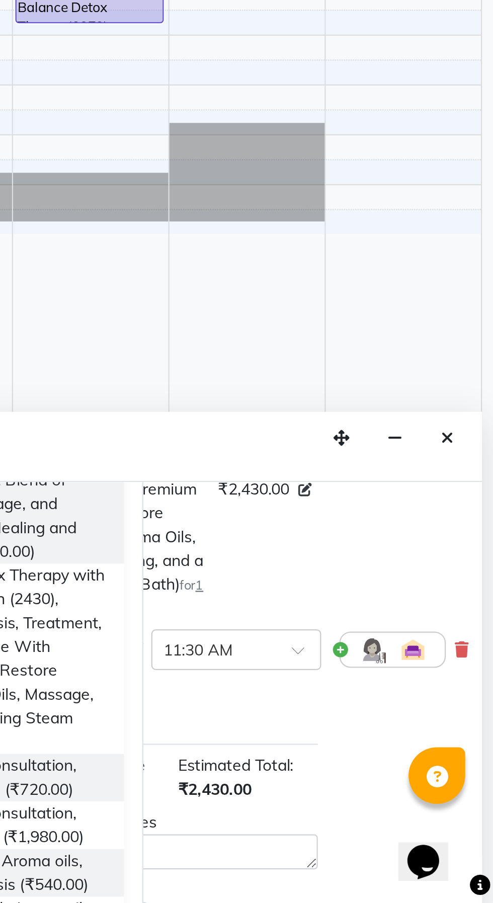
scroll to position [133, 0]
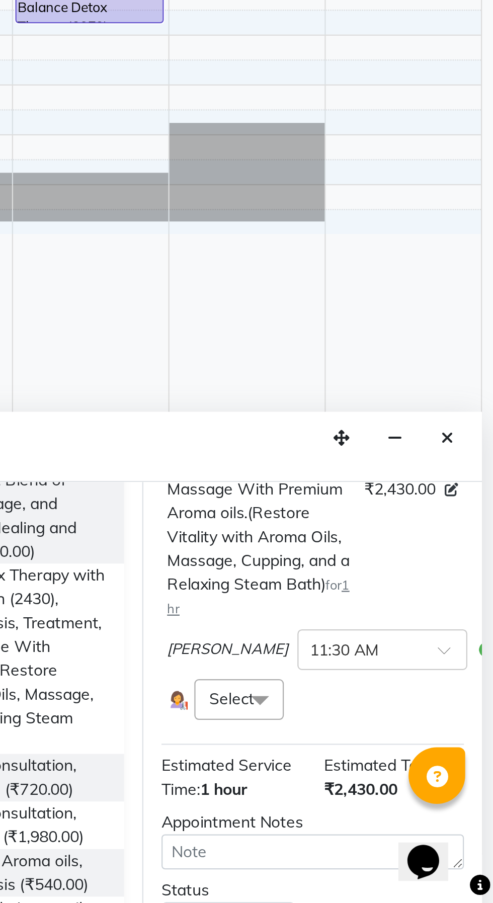
click at [388, 822] on span at bounding box center [389, 812] width 20 height 19
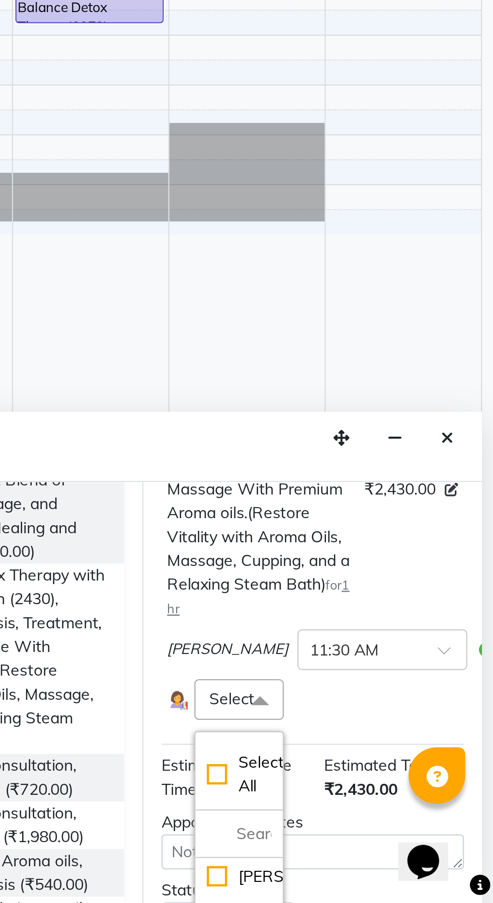
scroll to position [234, 0]
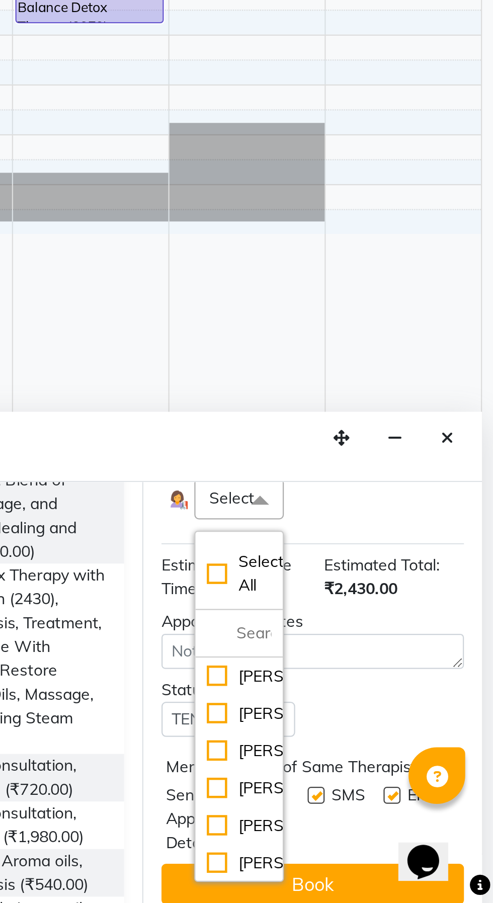
click at [372, 824] on div "[PERSON_NAME]" at bounding box center [380, 818] width 29 height 11
checkbox input "true"
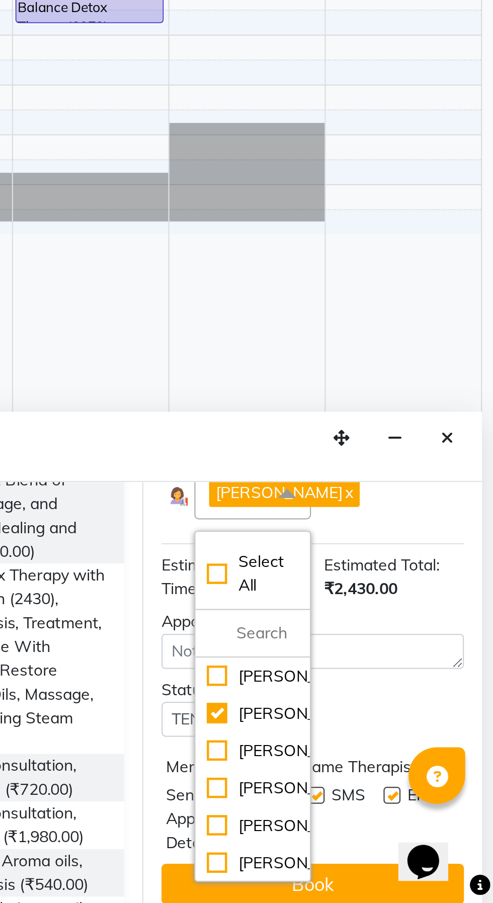
scroll to position [240, 0]
click at [436, 895] on button "Book" at bounding box center [413, 894] width 134 height 18
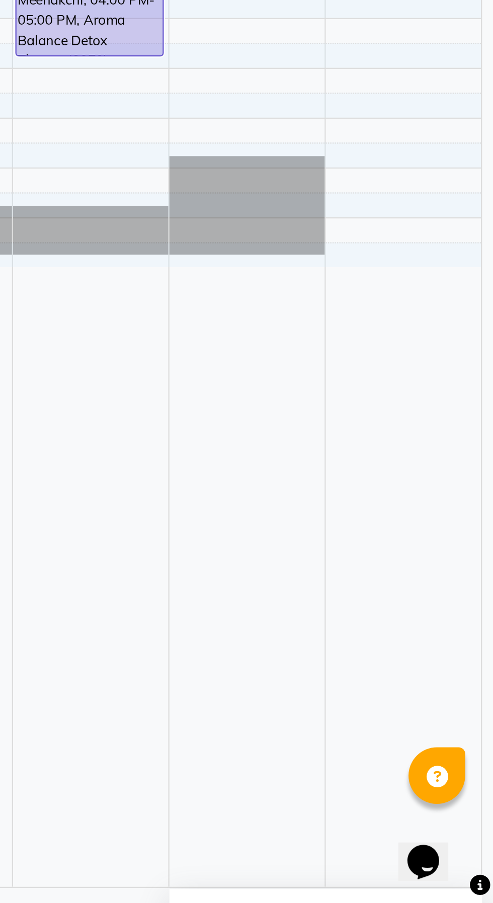
scroll to position [0, 0]
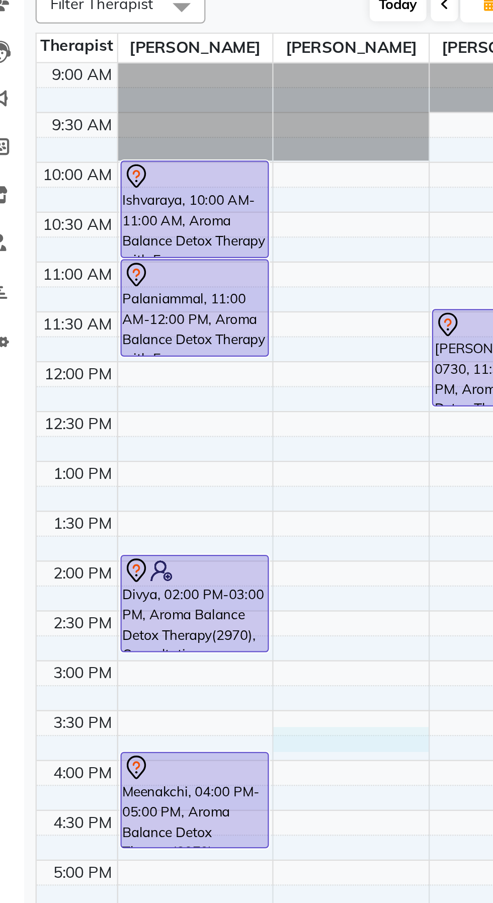
select select "65164"
select select "945"
select select "tentative"
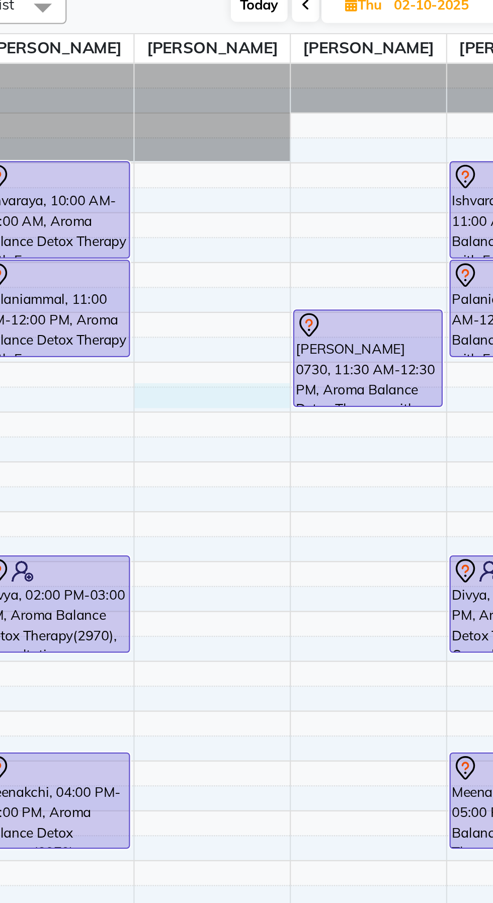
select select "65164"
select select "735"
select select "tentative"
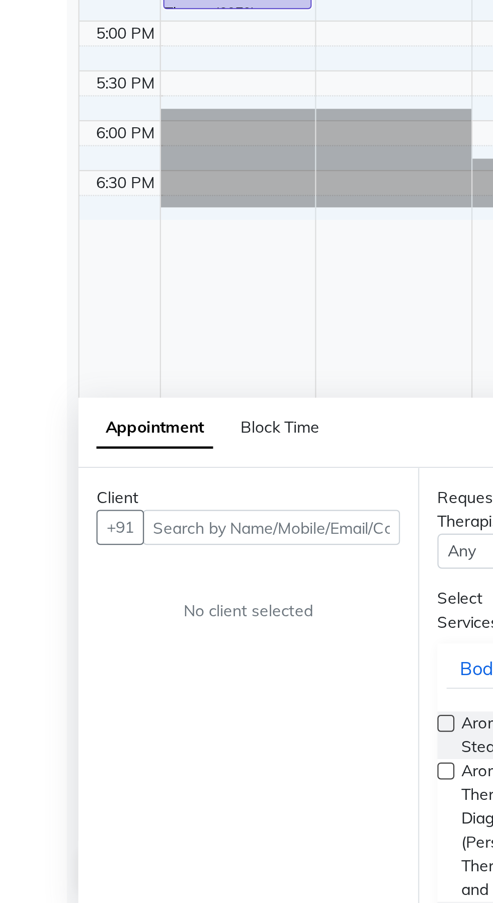
scroll to position [25, 0]
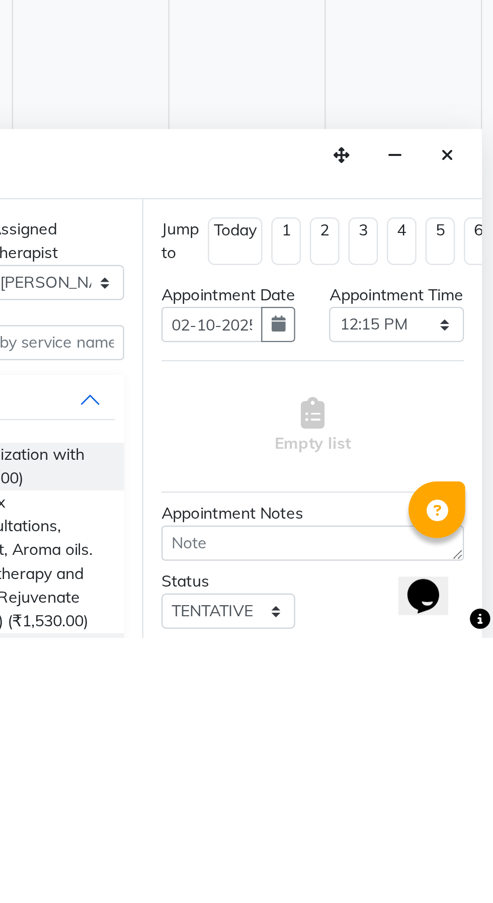
click at [473, 688] on icon "Close" at bounding box center [473, 688] width 6 height 7
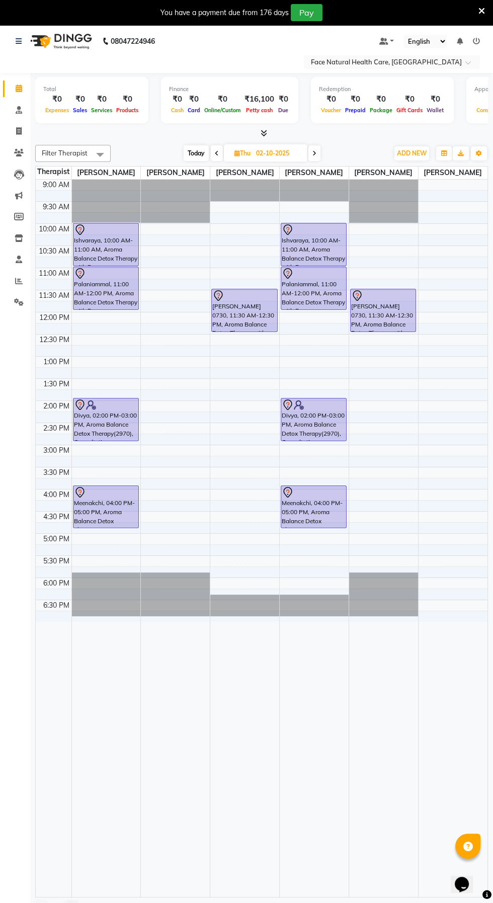
scroll to position [0, 0]
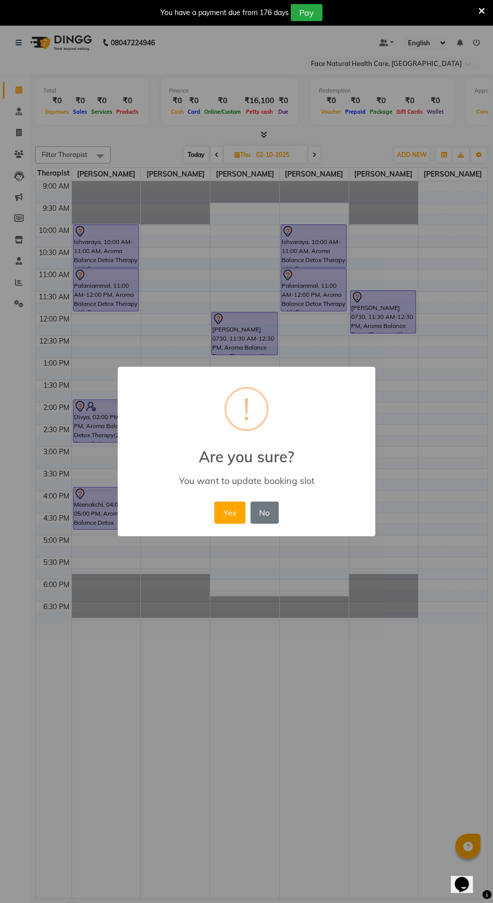
click at [229, 512] on button "Yes" at bounding box center [229, 512] width 31 height 22
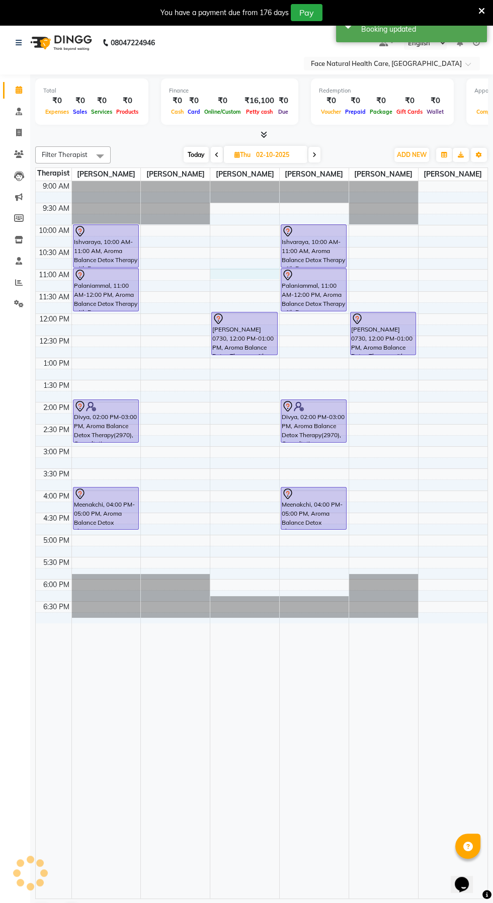
click at [239, 276] on div at bounding box center [244, 273] width 69 height 11
select select "38864"
select select "660"
select select "tentative"
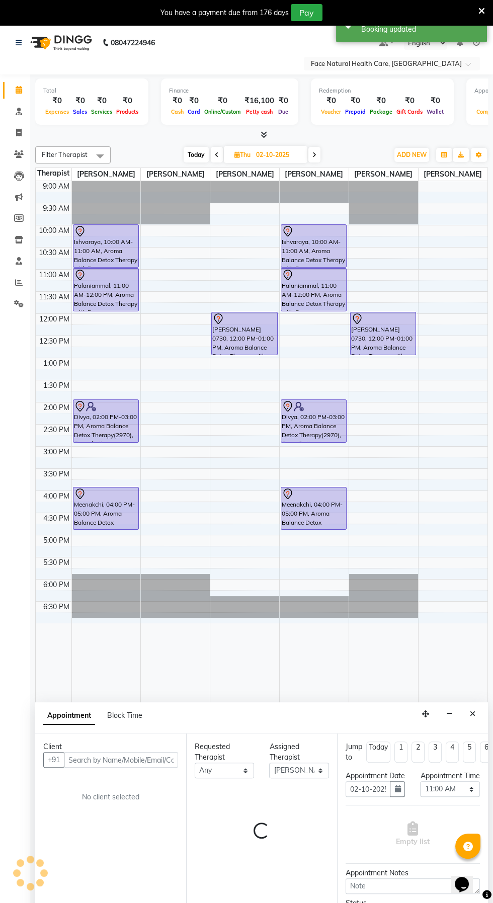
click at [232, 271] on td at bounding box center [279, 274] width 416 height 11
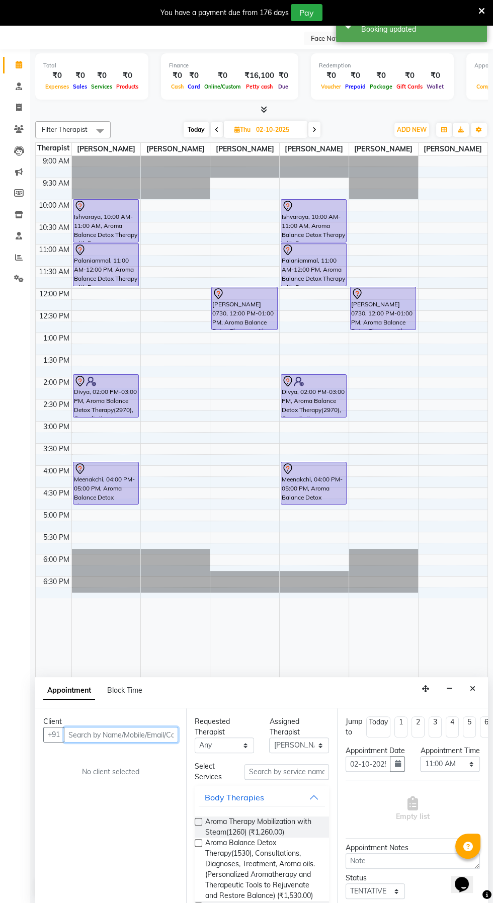
click at [126, 733] on input "text" at bounding box center [121, 735] width 114 height 16
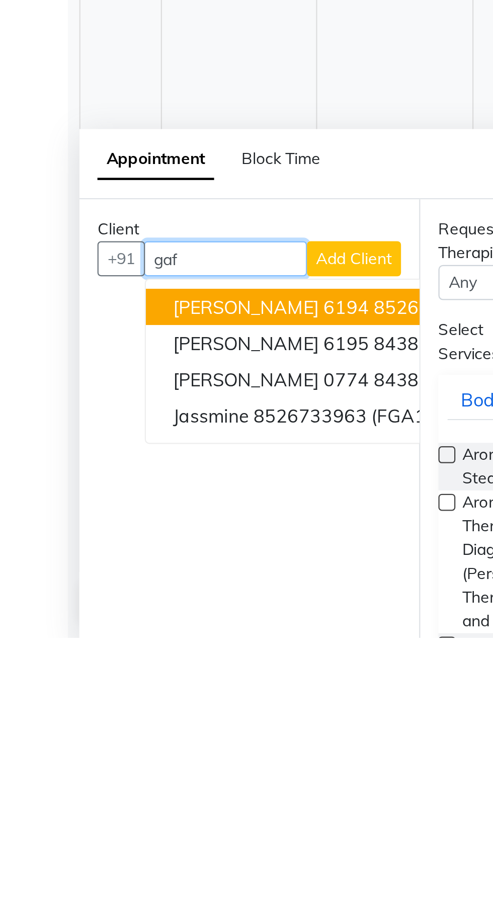
click at [167, 792] on button "Jessim Abdul Gafoor 0774 8438583963 (FGA1195)" at bounding box center [169, 788] width 209 height 16
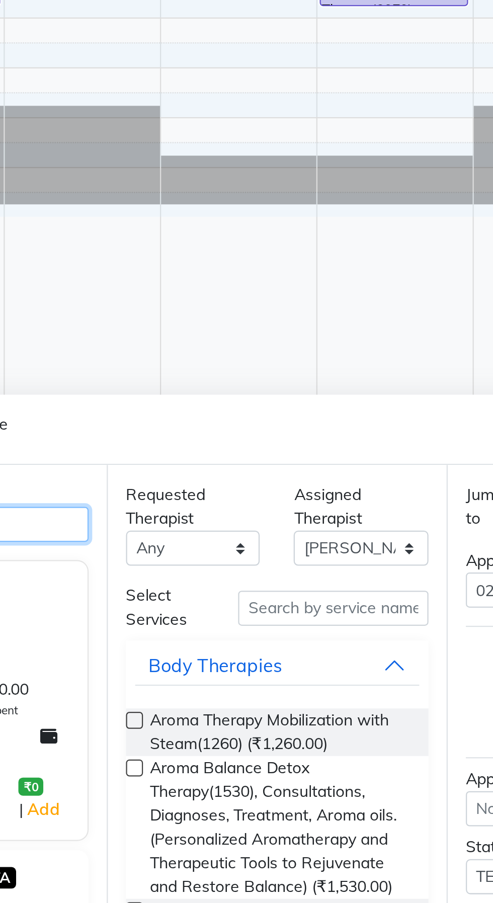
type input "8438583963"
click at [300, 823] on span "Aroma Therapy Mobilization with Steam(1260) (₹1,260.00)" at bounding box center [263, 826] width 116 height 21
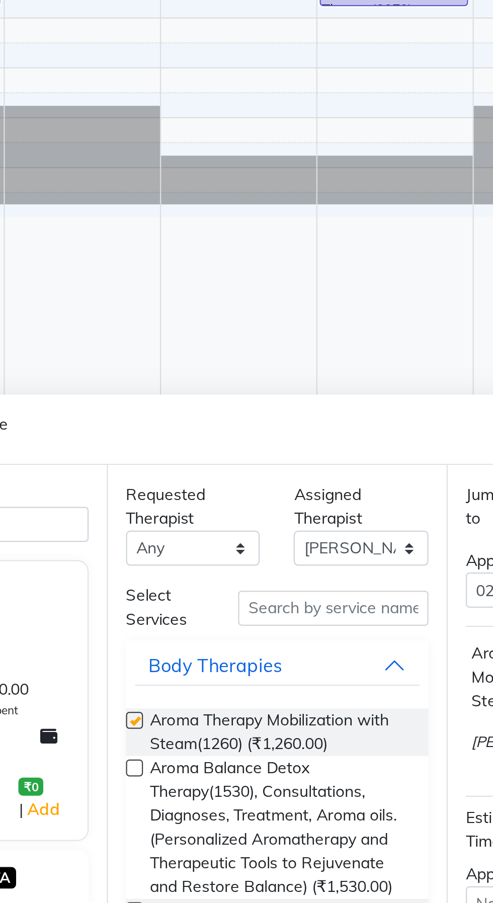
checkbox input "false"
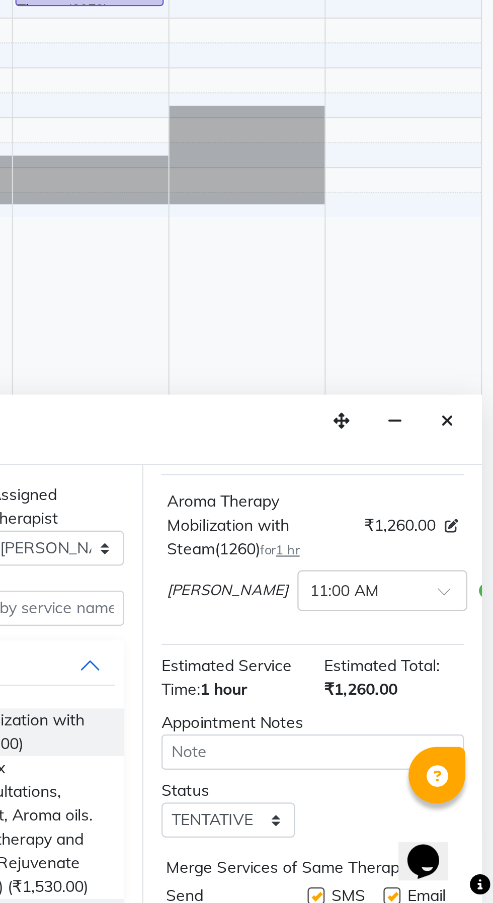
scroll to position [132, 0]
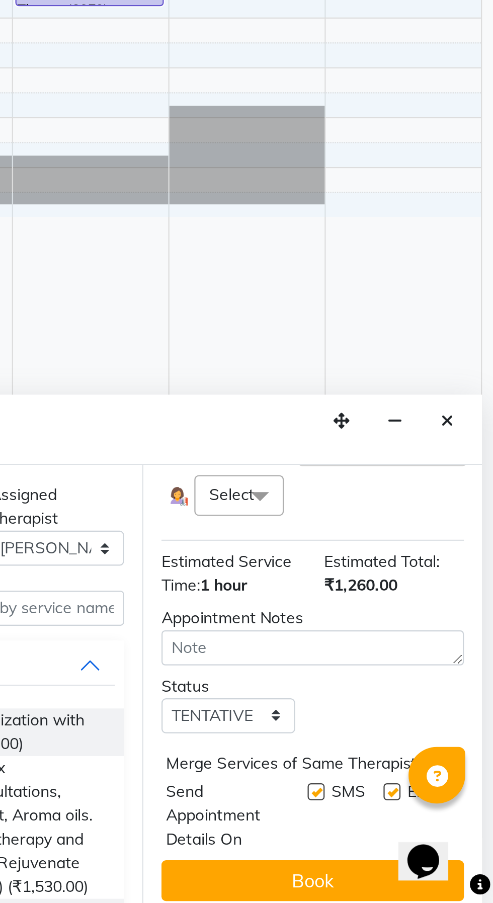
click at [388, 731] on span at bounding box center [389, 722] width 20 height 19
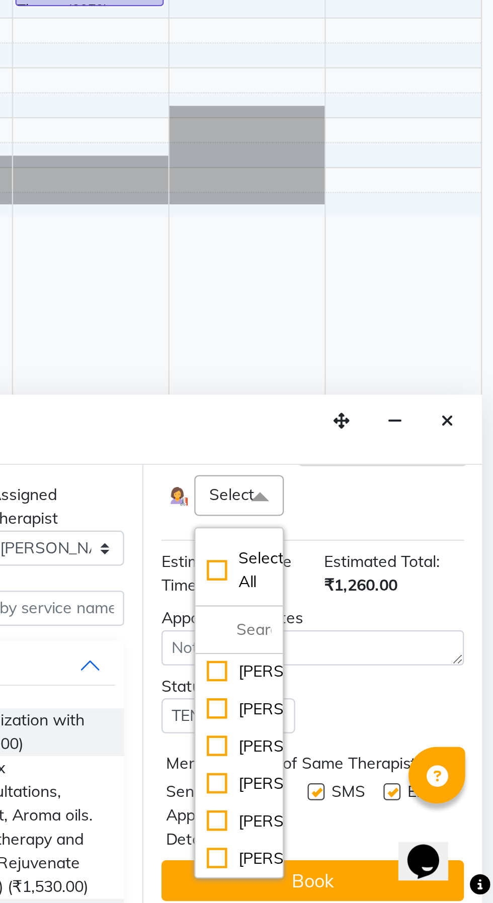
scroll to position [31, 0]
click at [379, 812] on div "[PERSON_NAME]" at bounding box center [380, 816] width 29 height 11
checkbox input "true"
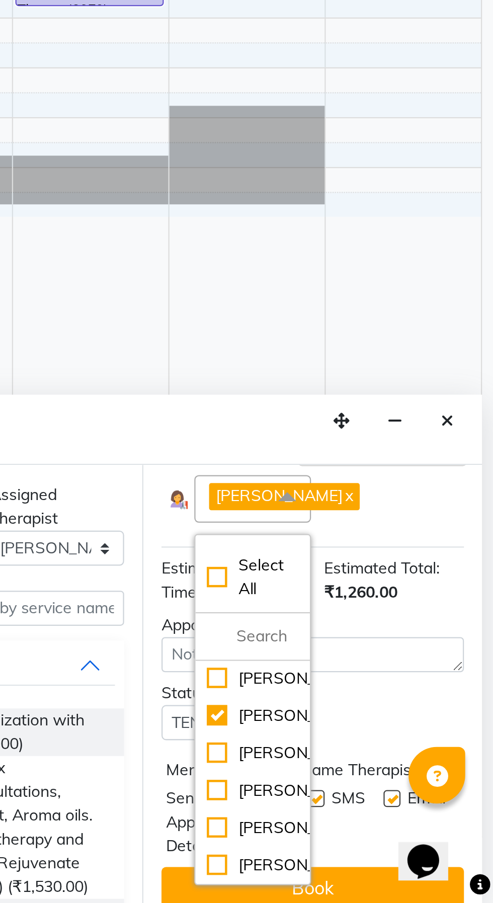
scroll to position [163, 0]
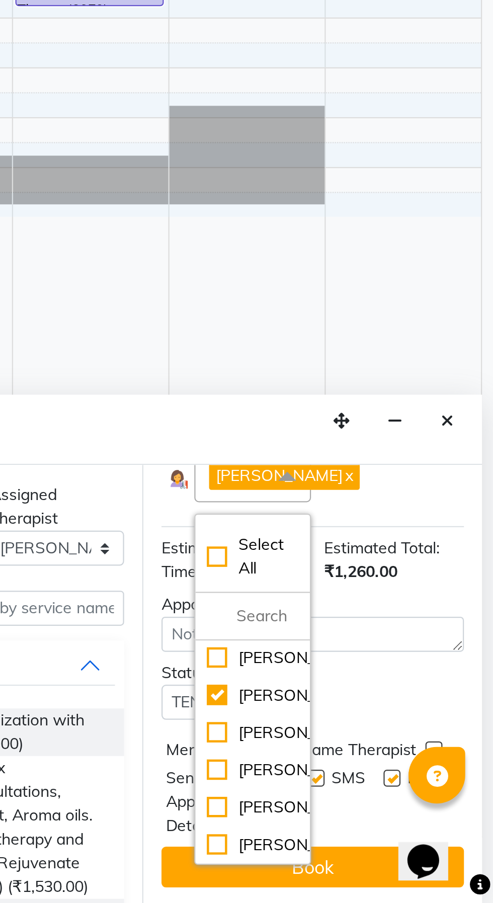
click at [437, 883] on button "Book" at bounding box center [413, 887] width 134 height 18
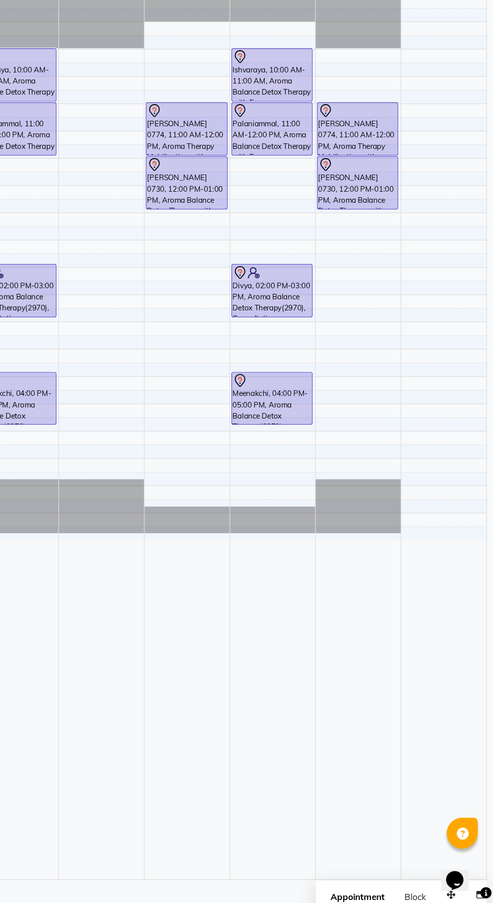
scroll to position [15, 0]
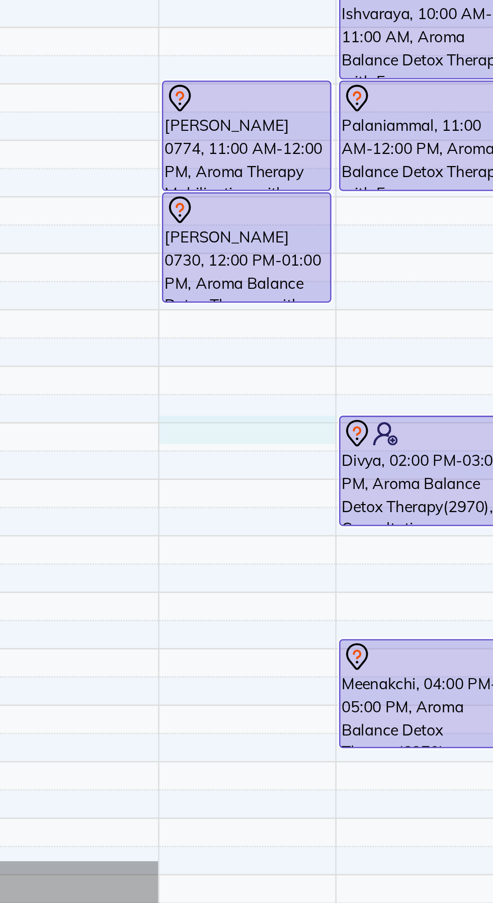
select select "38864"
select select "840"
select select "tentative"
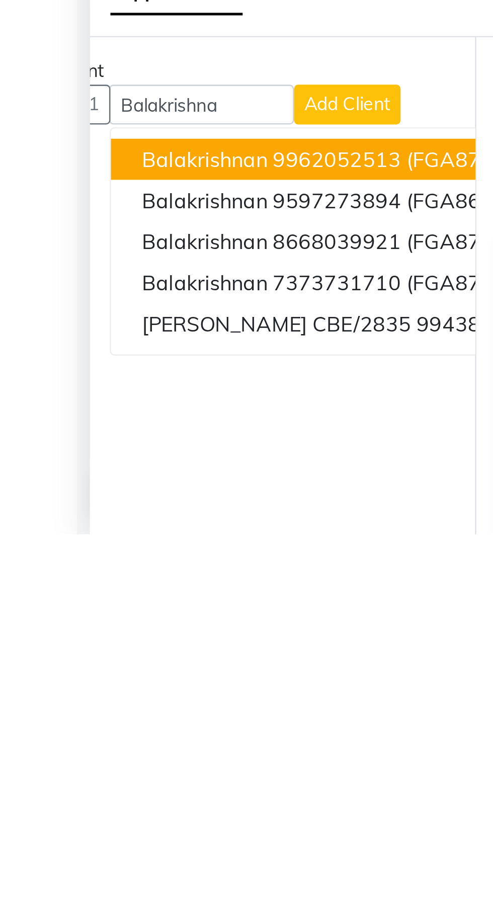
scroll to position [0, 0]
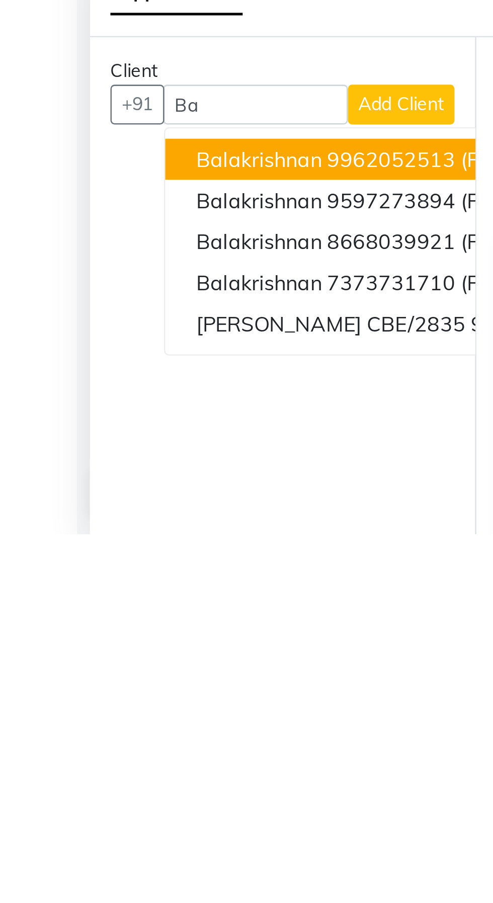
type input "B"
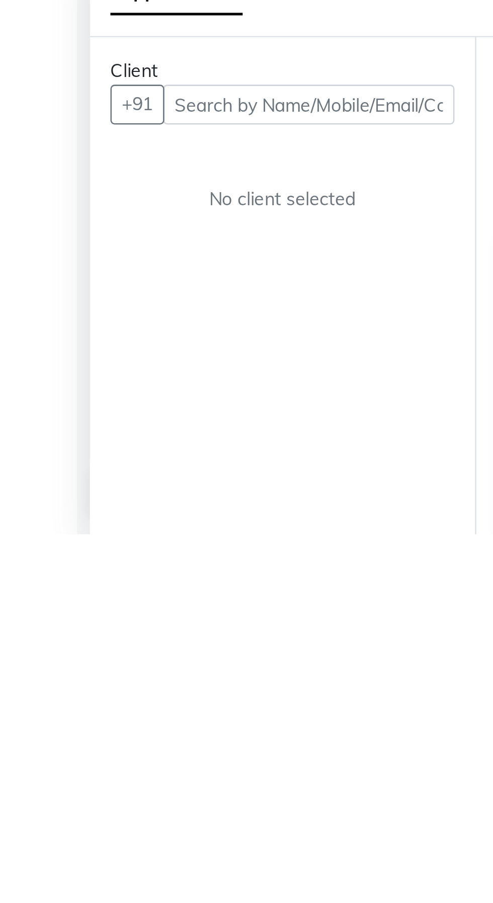
type input "0"
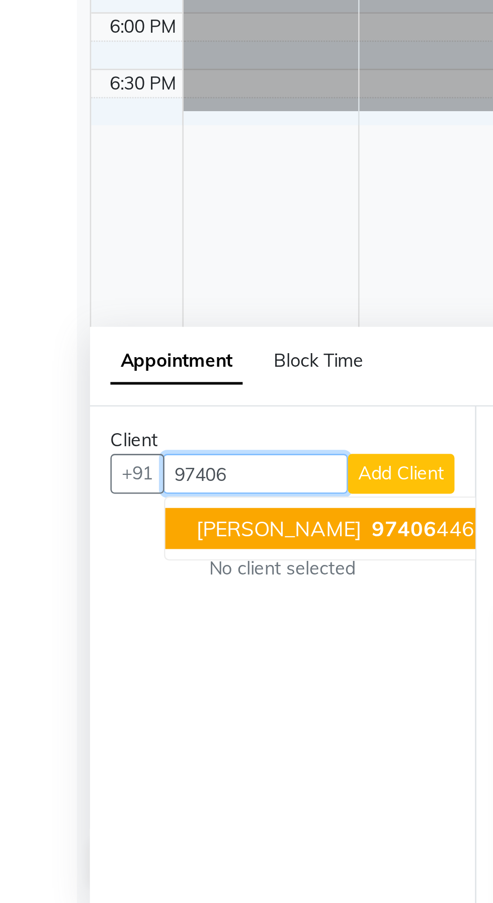
click at [150, 754] on ngb-highlight "97406 44693" at bounding box center [170, 756] width 52 height 10
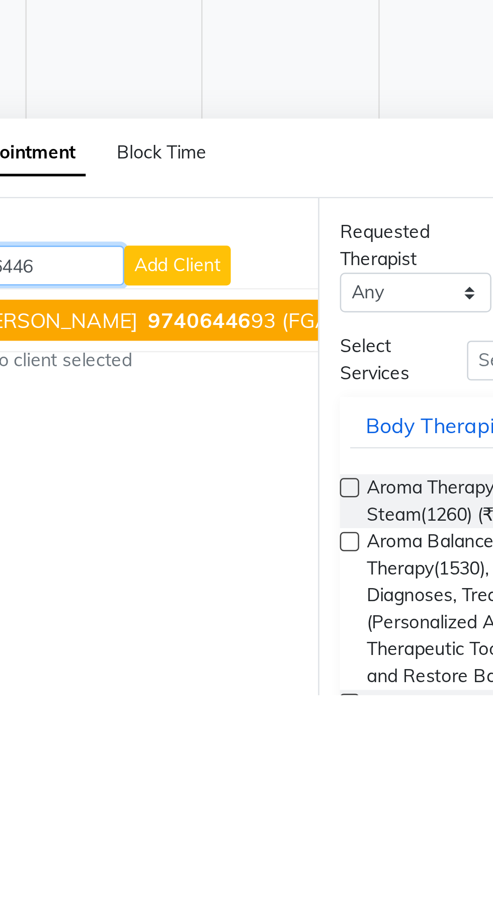
scroll to position [0, 44]
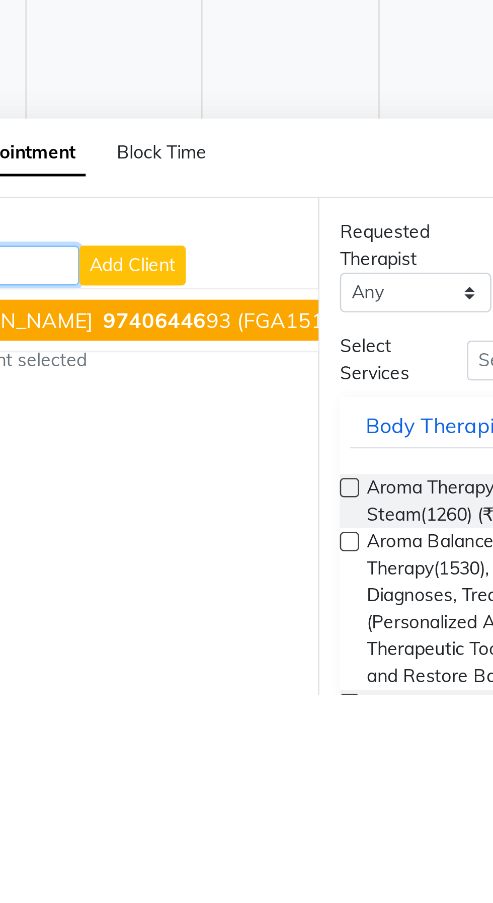
click at [154, 755] on span "(FGA1513)" at bounding box center [175, 756] width 42 height 10
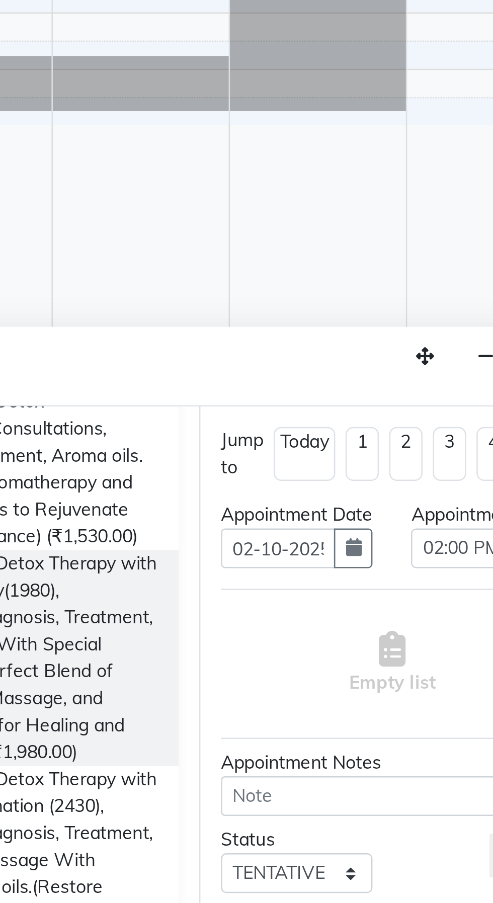
scroll to position [140, 0]
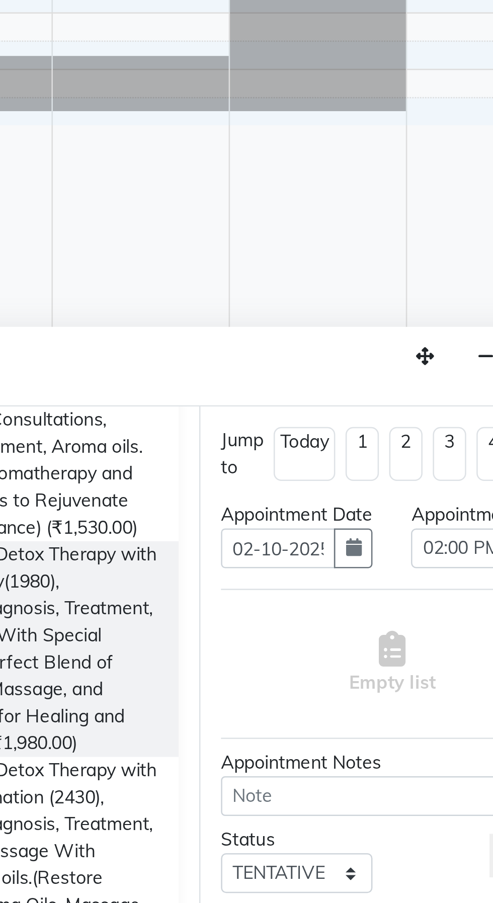
type input "9740644693"
click at [311, 871] on span "Aroma Balance Detox Therapy with Essence Rejuvenation (2430), Consultation, Dia…" at bounding box center [263, 888] width 116 height 85
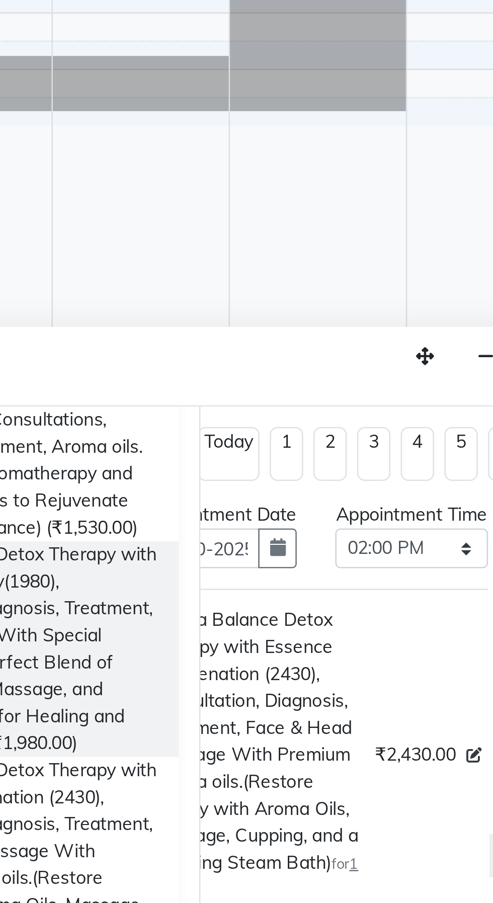
checkbox input "false"
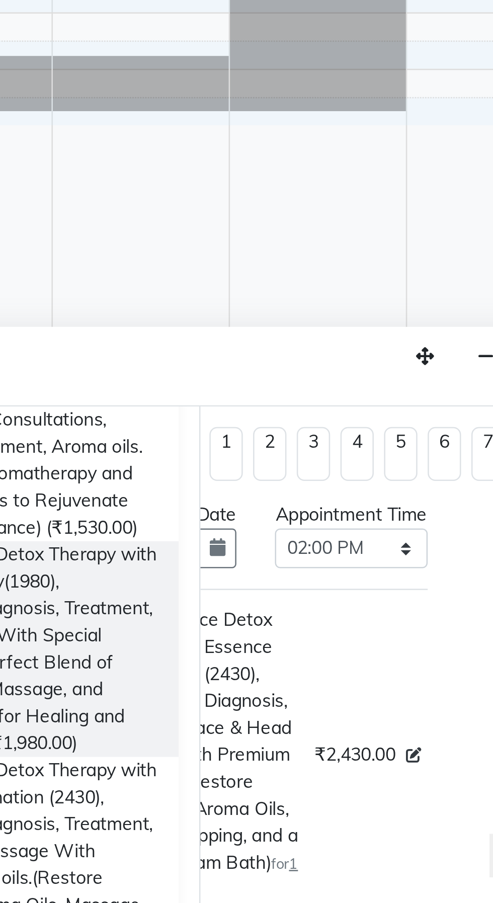
scroll to position [0, 65]
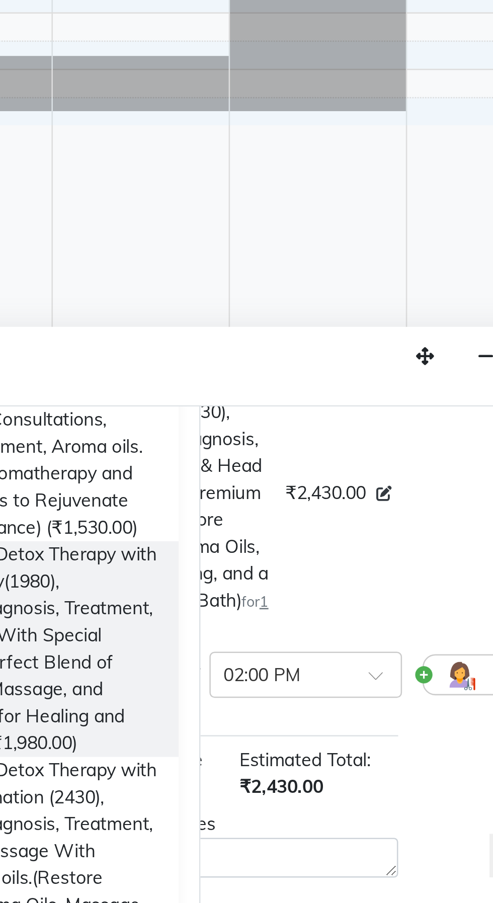
click at [433, 819] on img at bounding box center [439, 813] width 12 height 12
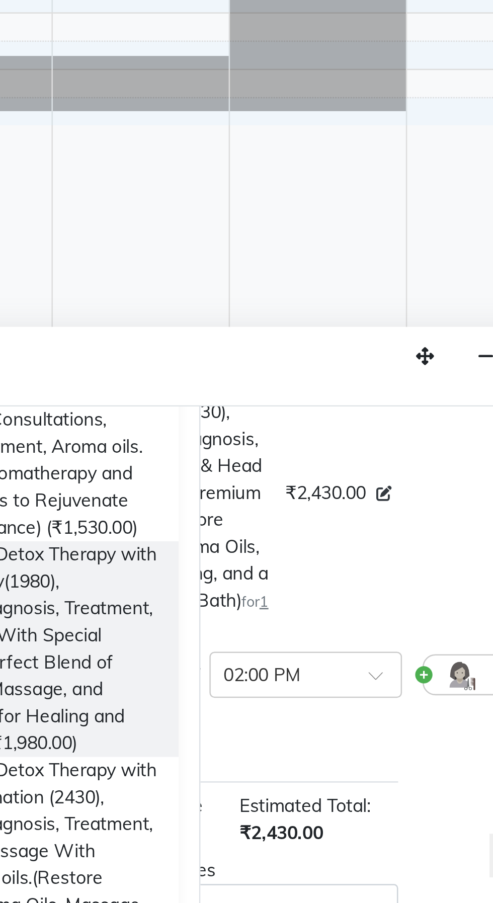
scroll to position [103, 6]
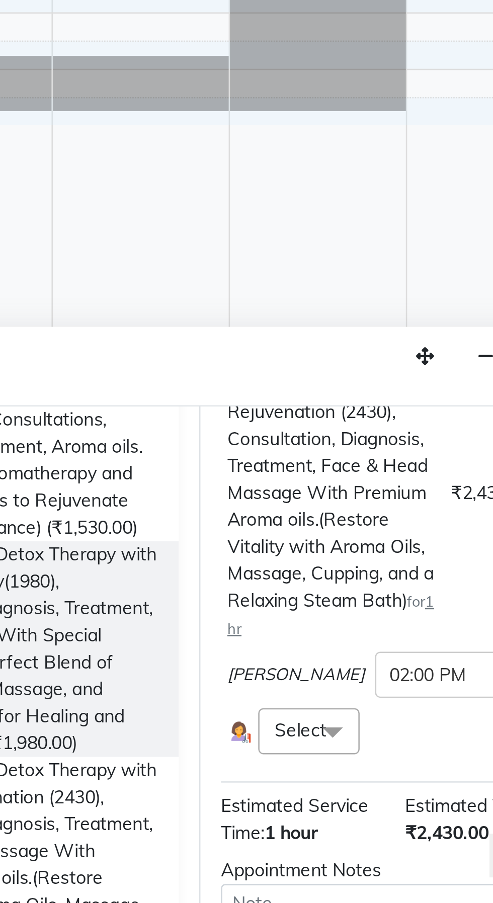
click at [384, 846] on span at bounding box center [389, 835] width 20 height 19
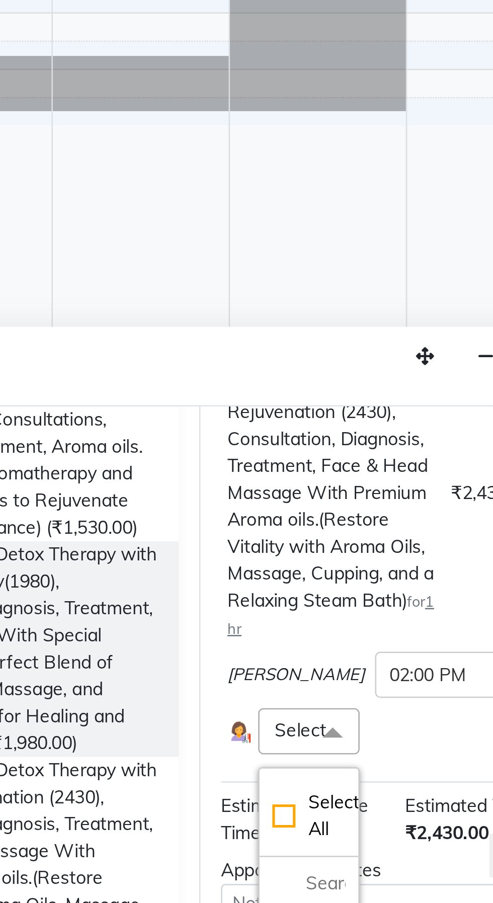
scroll to position [234, 0]
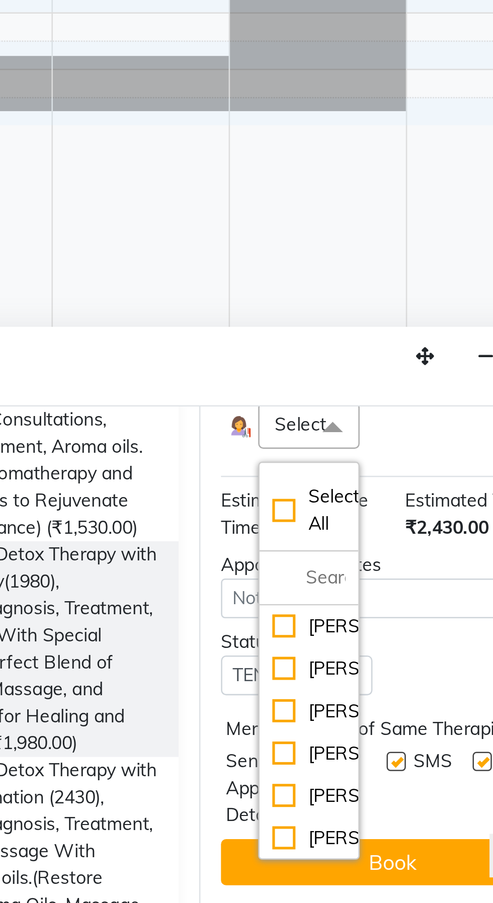
click at [367, 816] on div "[PERSON_NAME]" at bounding box center [380, 811] width 29 height 11
checkbox input "true"
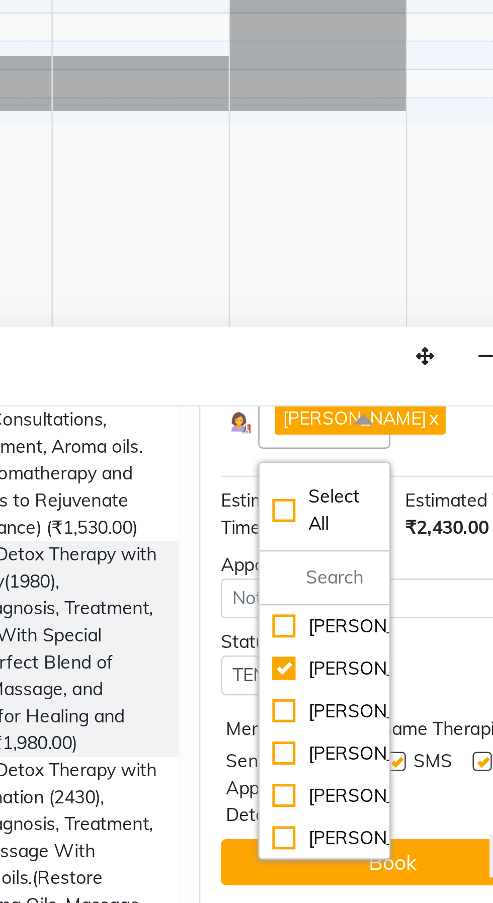
scroll to position [240, 0]
click at [426, 887] on button "Book" at bounding box center [413, 887] width 134 height 18
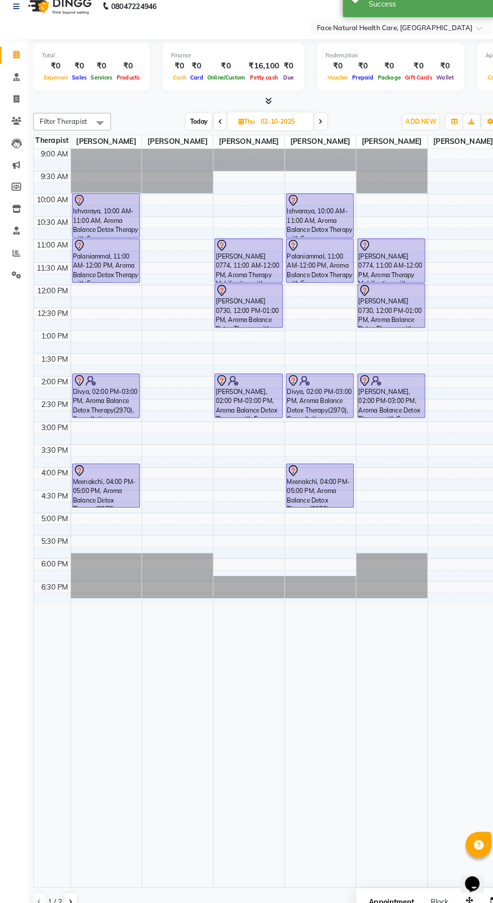
scroll to position [18, 0]
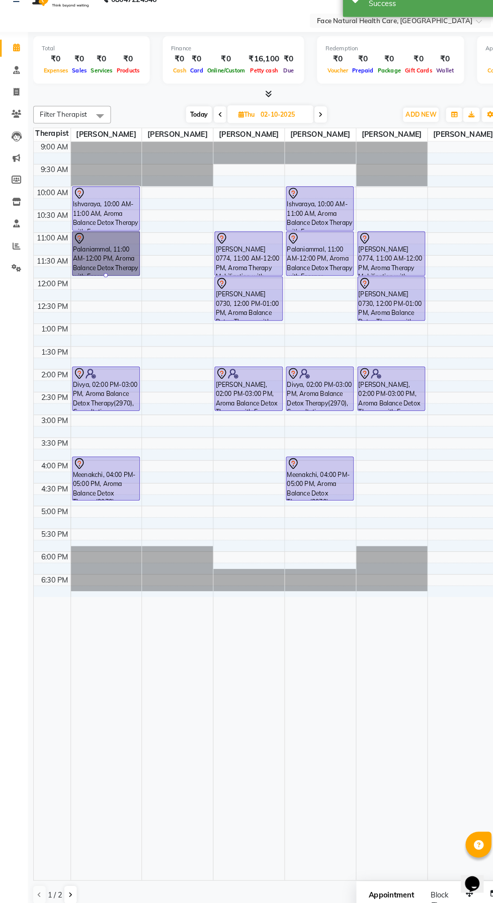
click at [104, 291] on div at bounding box center [106, 293] width 4 height 4
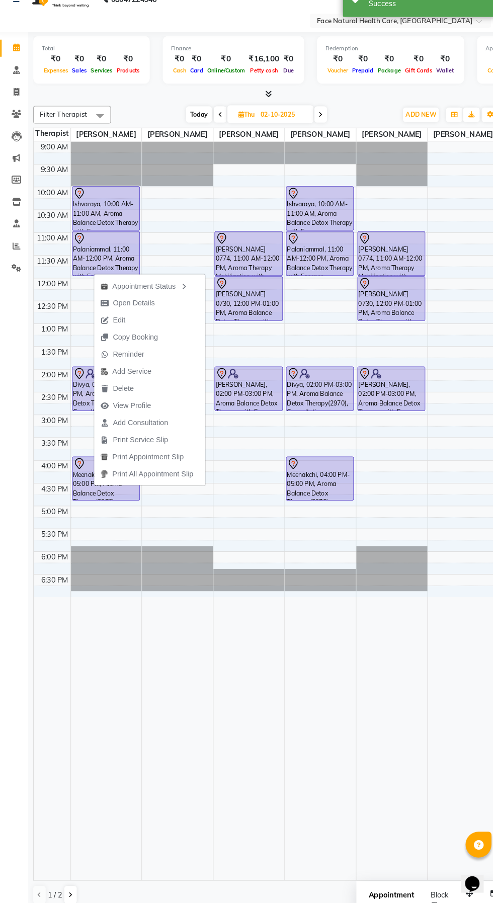
click at [0, 0] on div at bounding box center [0, 0] width 0 height 0
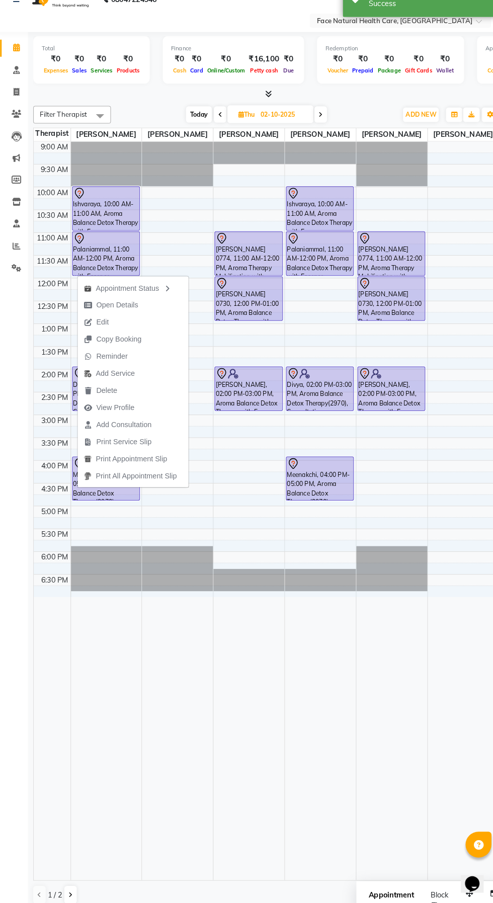
click at [167, 791] on div at bounding box center [175, 521] width 69 height 717
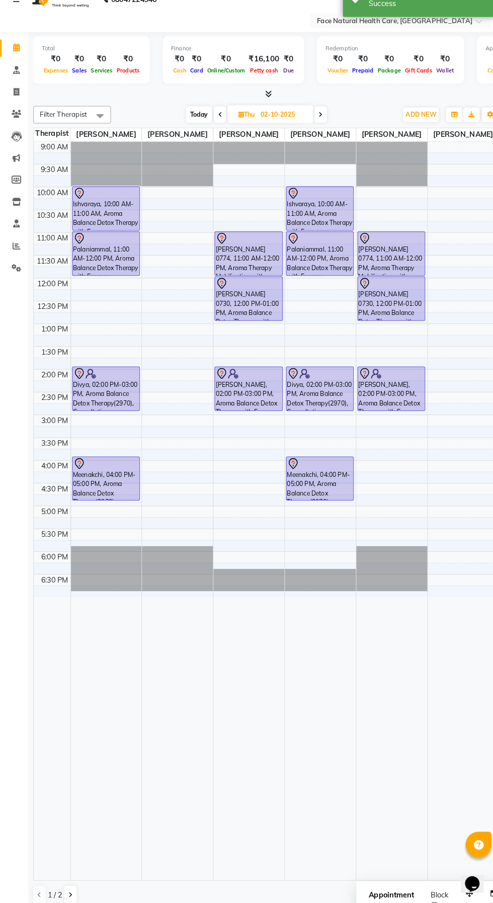
click at [78, 296] on td at bounding box center [279, 301] width 416 height 11
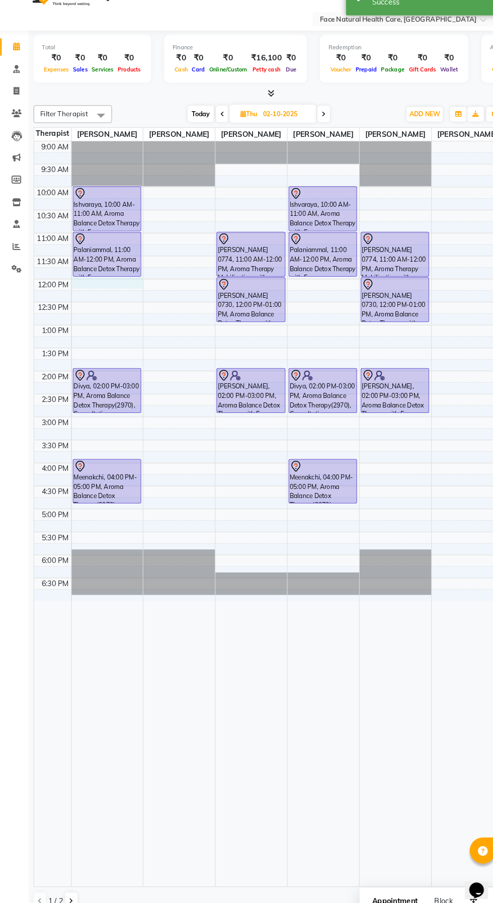
select select "47694"
select select "720"
select select "tentative"
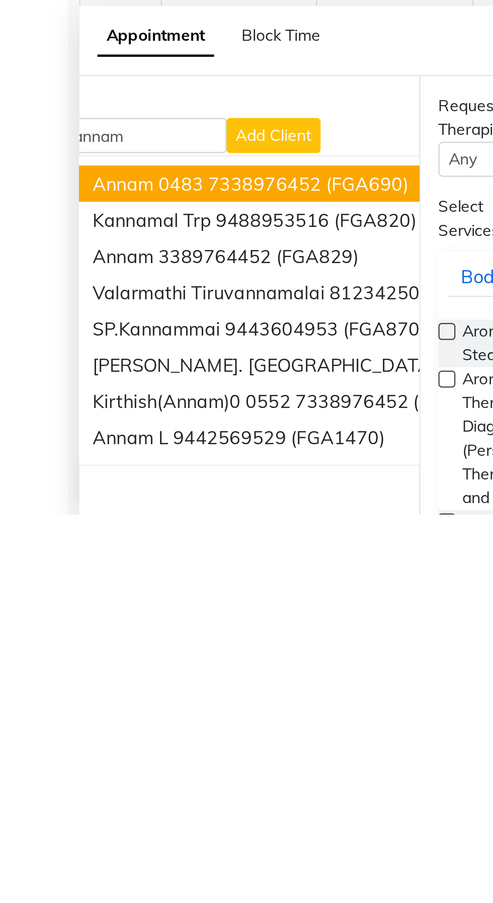
scroll to position [0, 54]
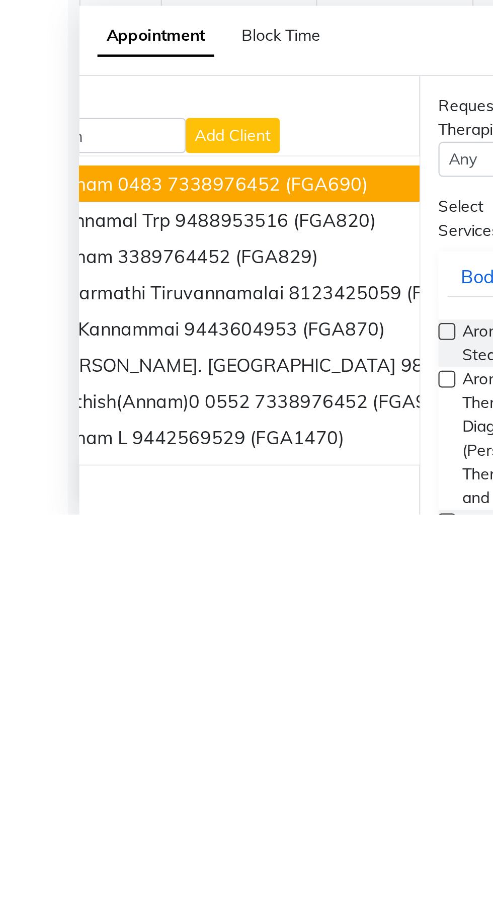
click at [147, 872] on span "(FGA1470)" at bounding box center [132, 869] width 42 height 10
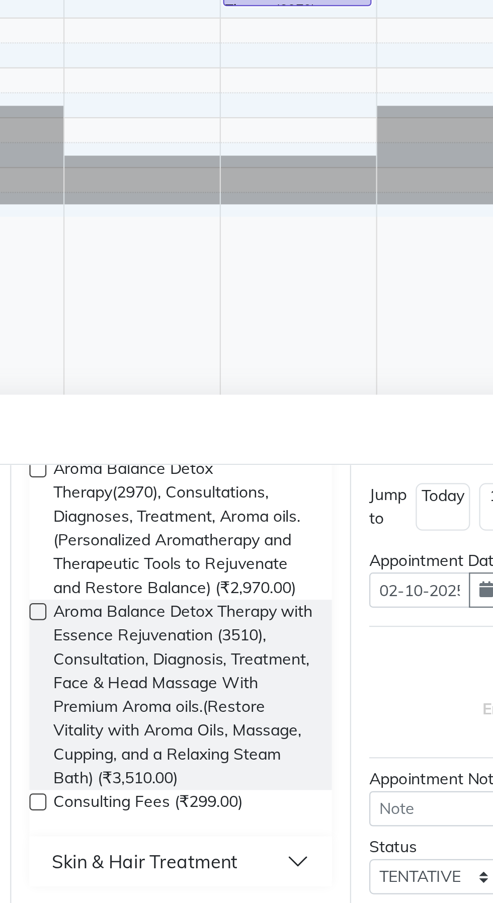
scroll to position [817, 0]
type input "9442569529"
click at [299, 738] on span "Aroma Balance Detox Therapy(2970), Consultations, Diagnoses, Treatment, Aroma o…" at bounding box center [263, 736] width 116 height 63
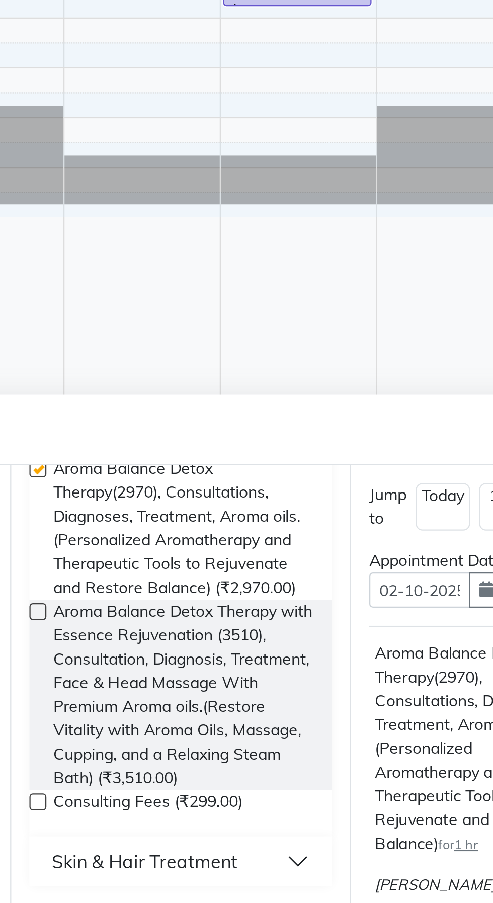
checkbox input "false"
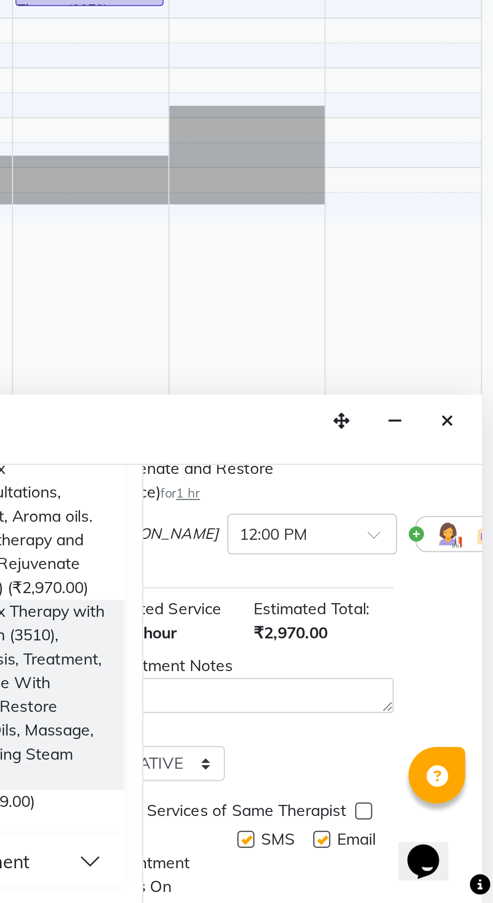
scroll to position [156, 31]
click at [467, 745] on img at bounding box center [473, 739] width 12 height 12
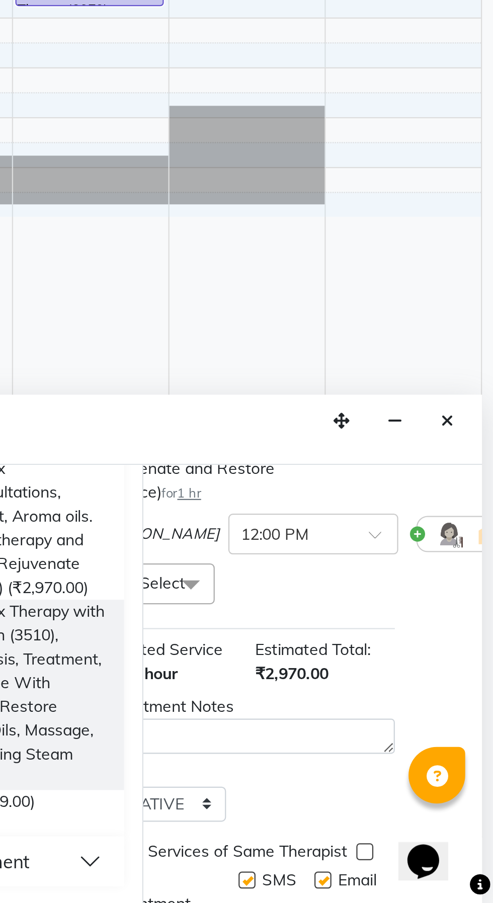
click at [356, 771] on span at bounding box center [359, 761] width 20 height 19
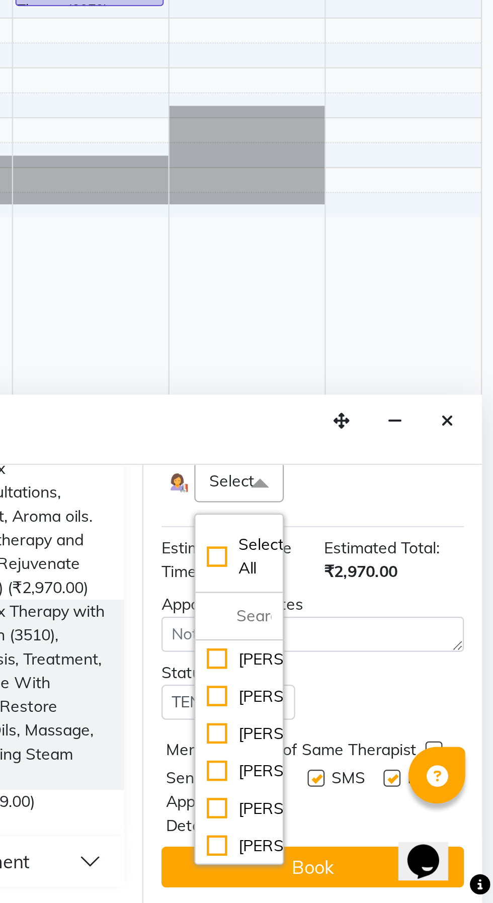
scroll to position [32, 0]
click at [383, 860] on div "[PERSON_NAME]" at bounding box center [380, 860] width 29 height 11
checkbox input "true"
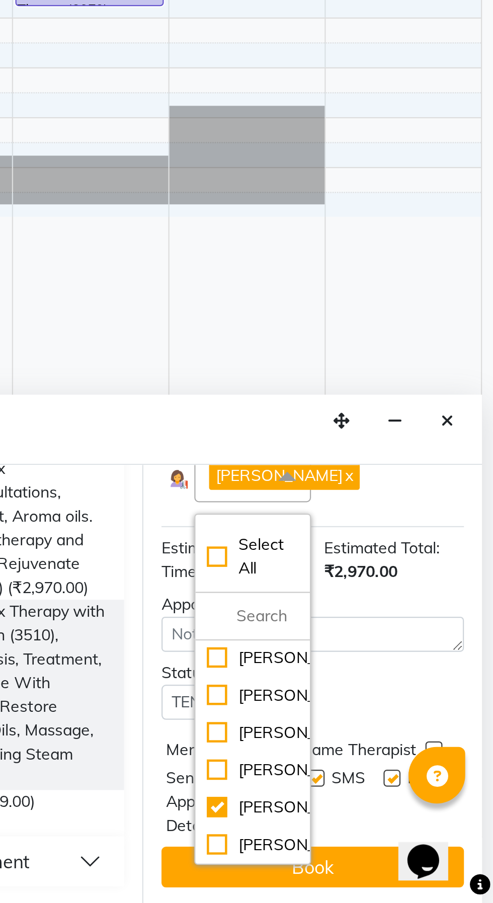
scroll to position [214, 0]
click at [436, 892] on button "Book" at bounding box center [413, 887] width 134 height 18
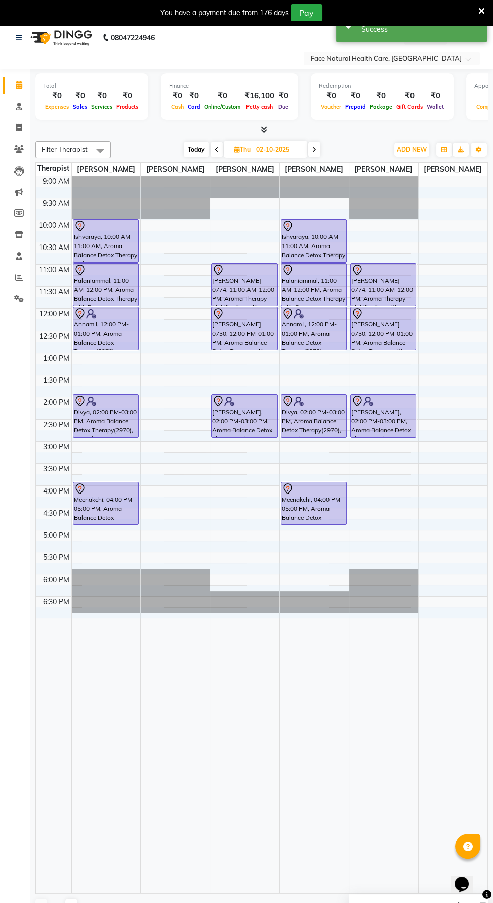
scroll to position [4, 0]
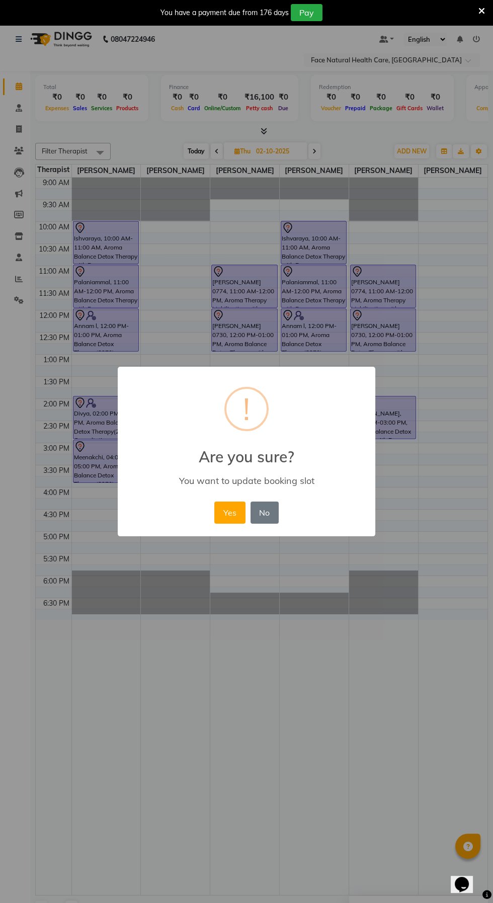
click at [228, 512] on button "Yes" at bounding box center [229, 512] width 31 height 22
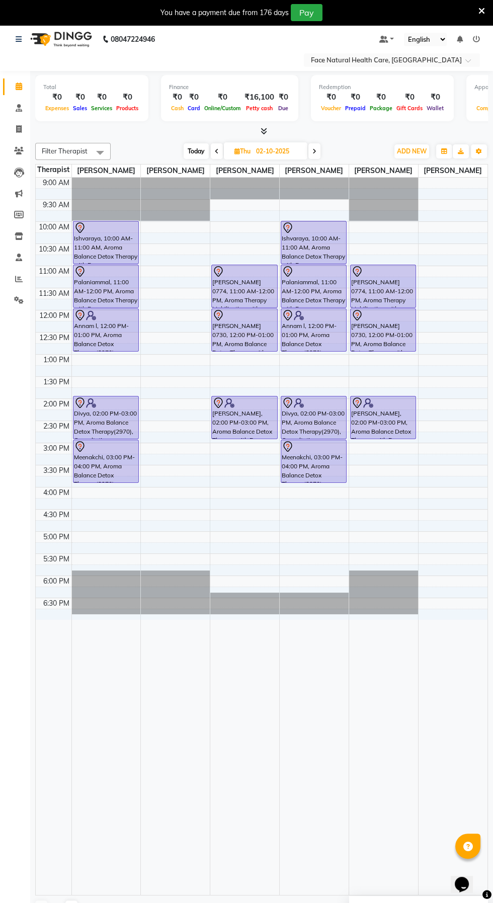
scroll to position [0, 0]
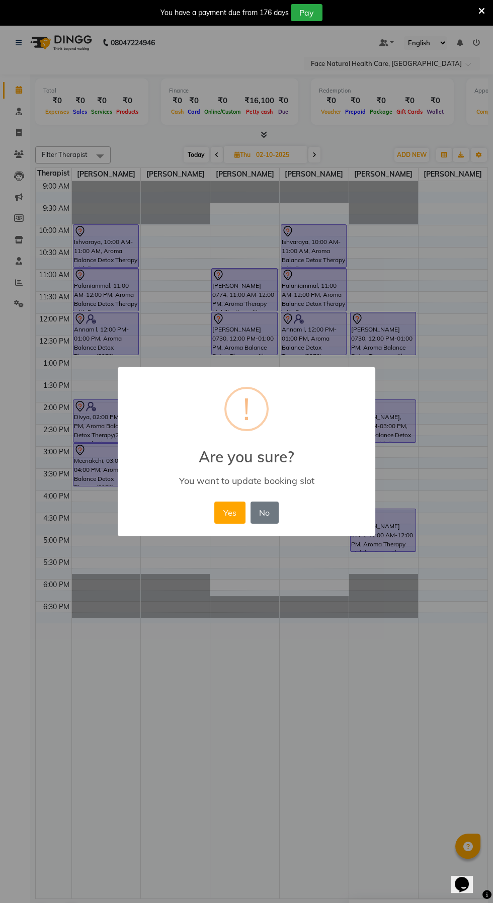
click at [264, 512] on button "No" at bounding box center [264, 512] width 28 height 22
